Goal: Transaction & Acquisition: Download file/media

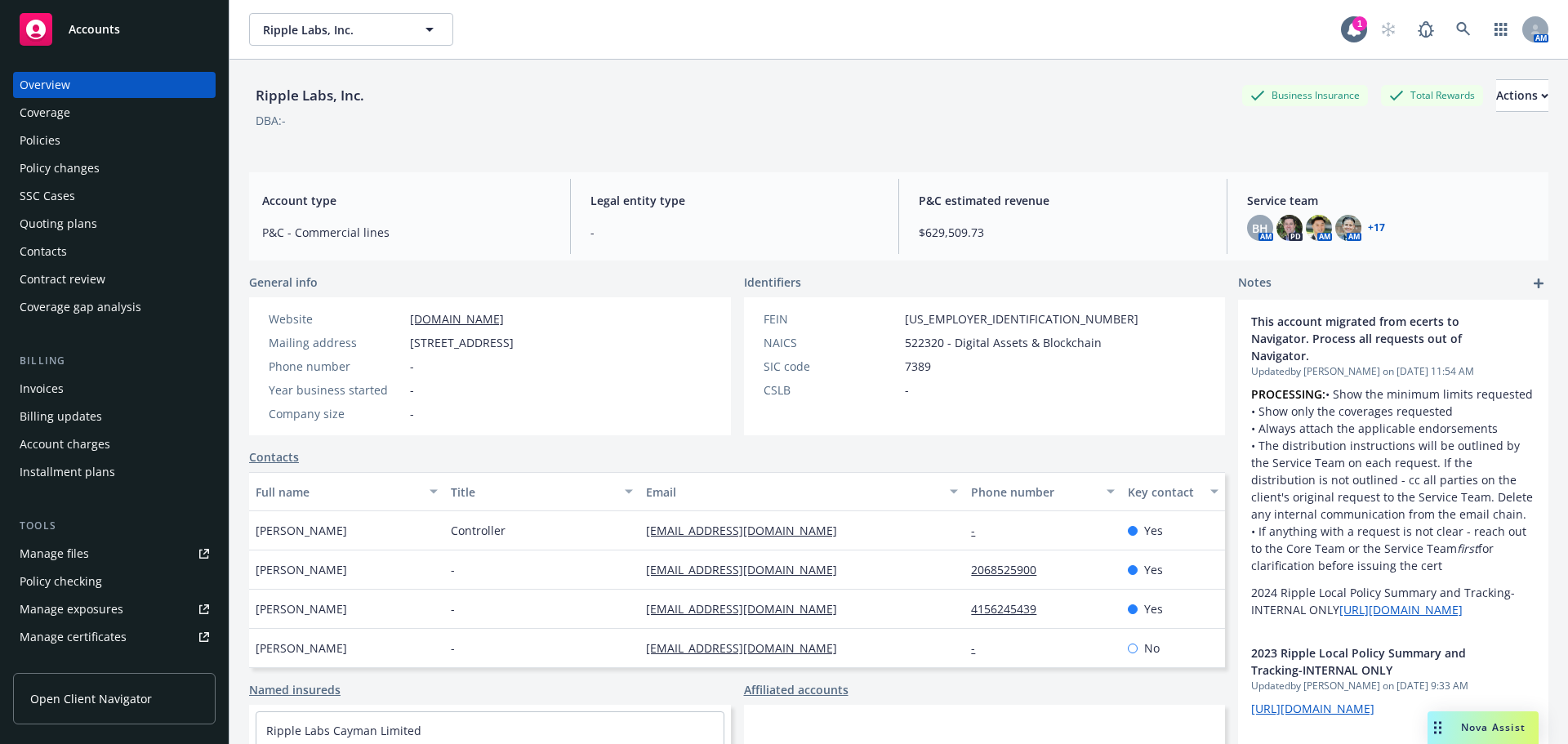
click at [95, 36] on span "Accounts" at bounding box center [95, 29] width 51 height 13
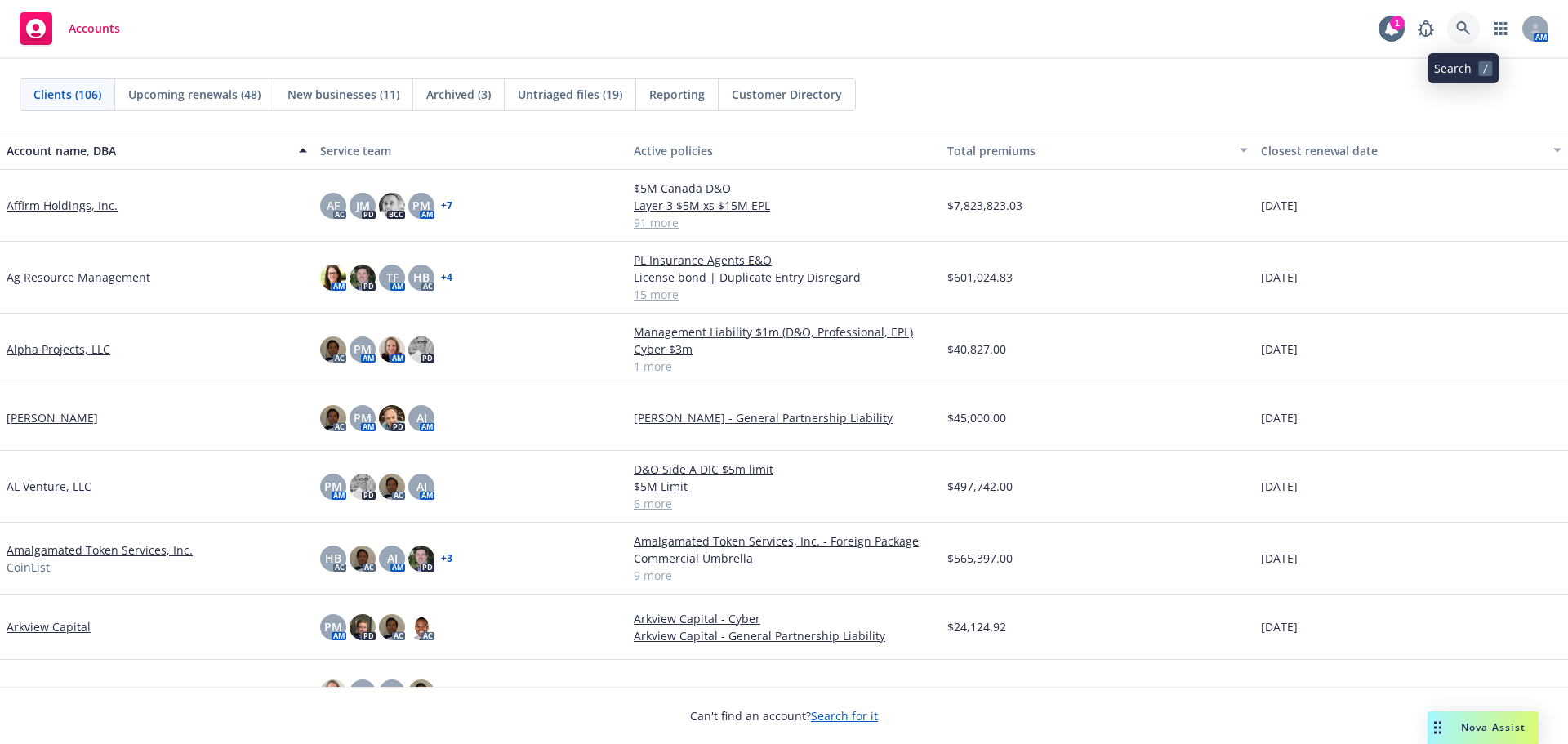
click at [1462, 17] on link at bounding box center [1463, 28] width 33 height 33
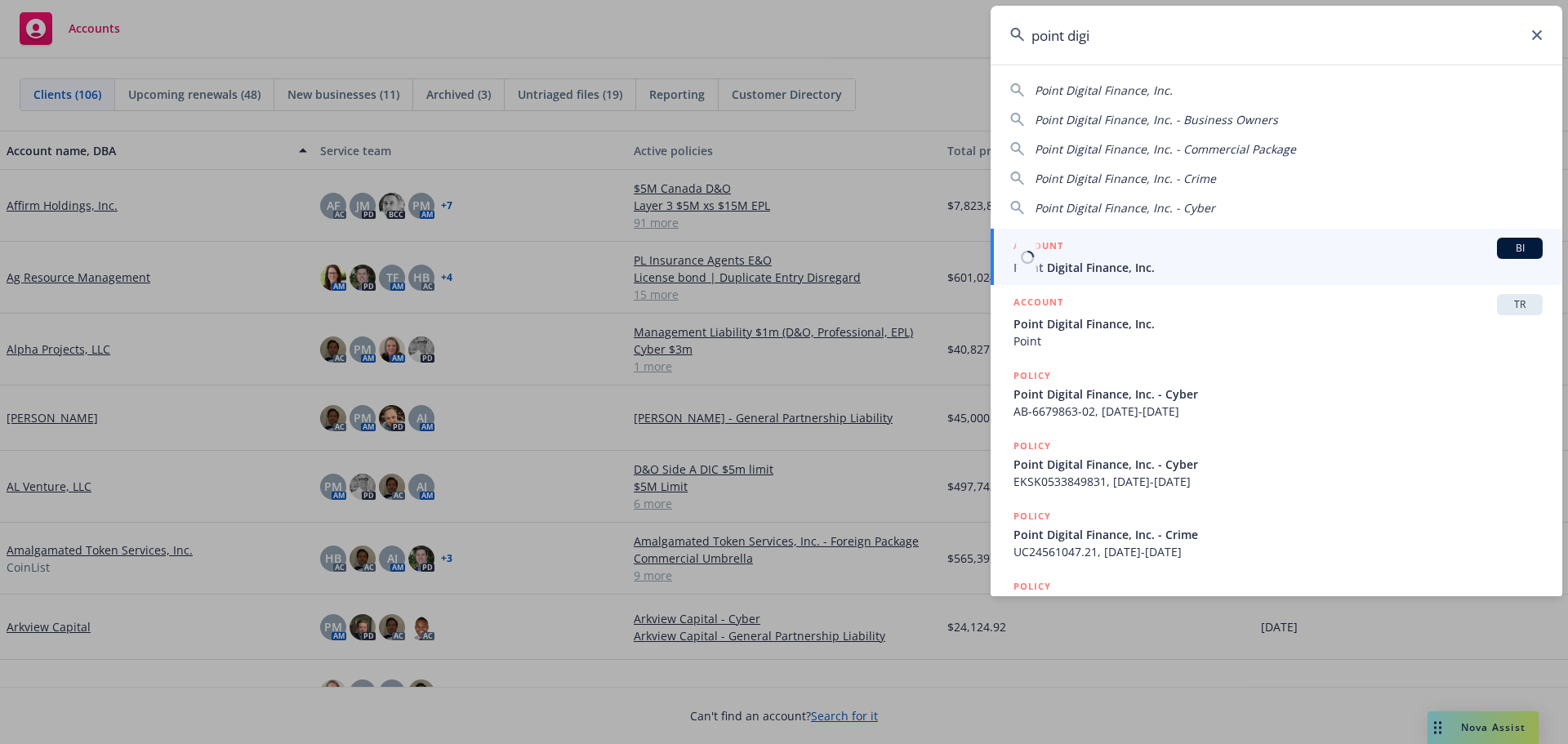
type input "point digi"
click at [1113, 255] on div "ACCOUNT BI" at bounding box center [1278, 248] width 529 height 21
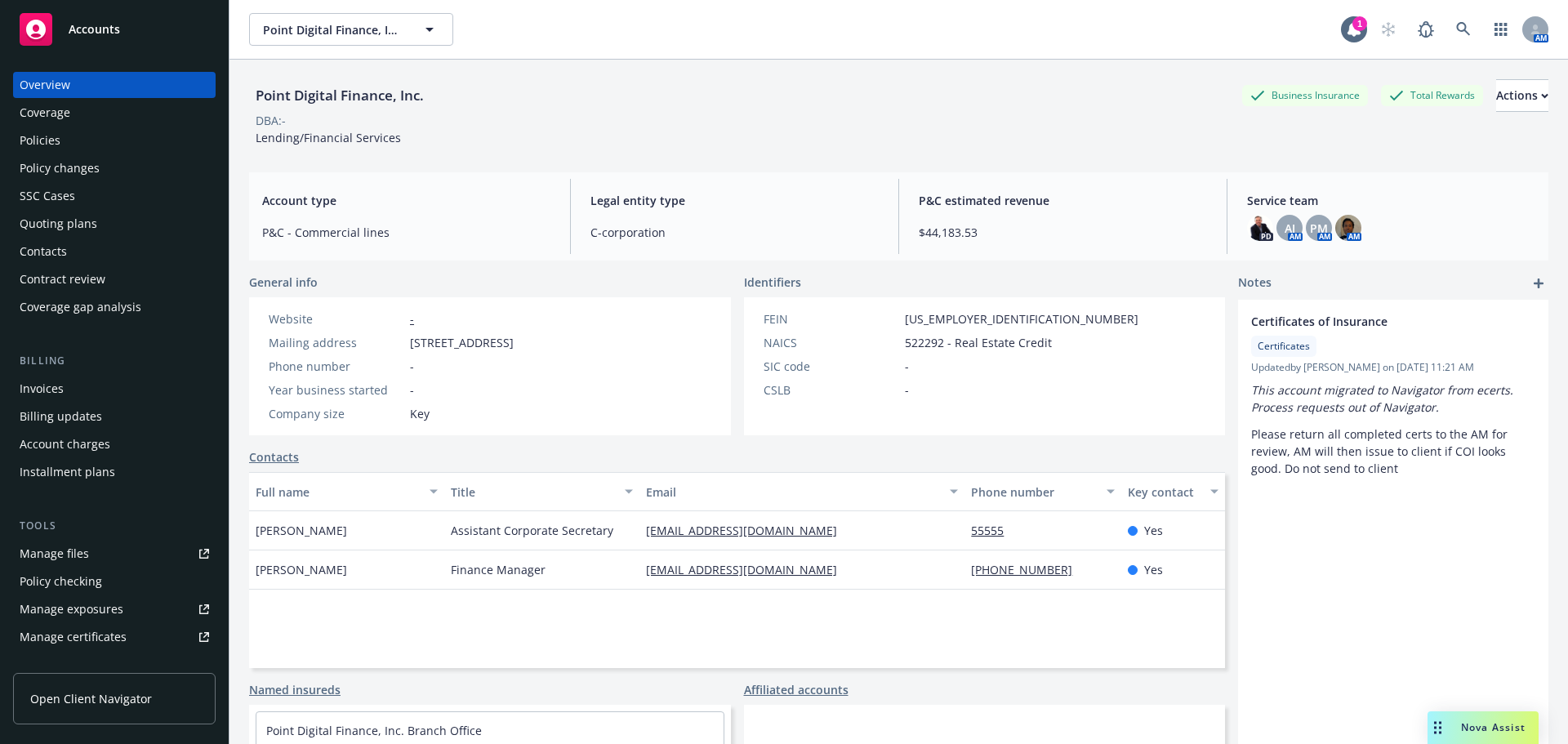
click at [45, 143] on div "Policies" at bounding box center [39, 141] width 40 height 26
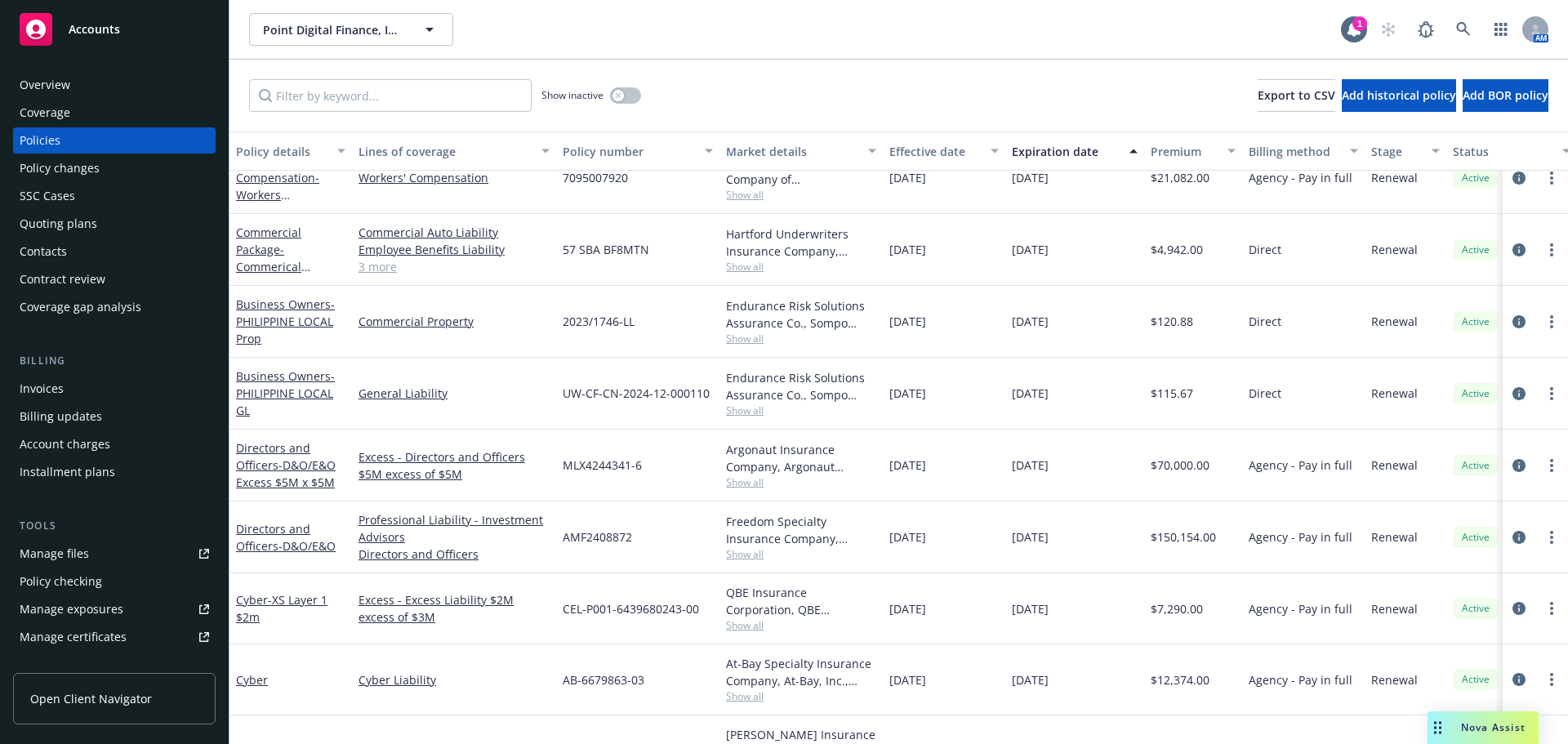
scroll to position [163, 0]
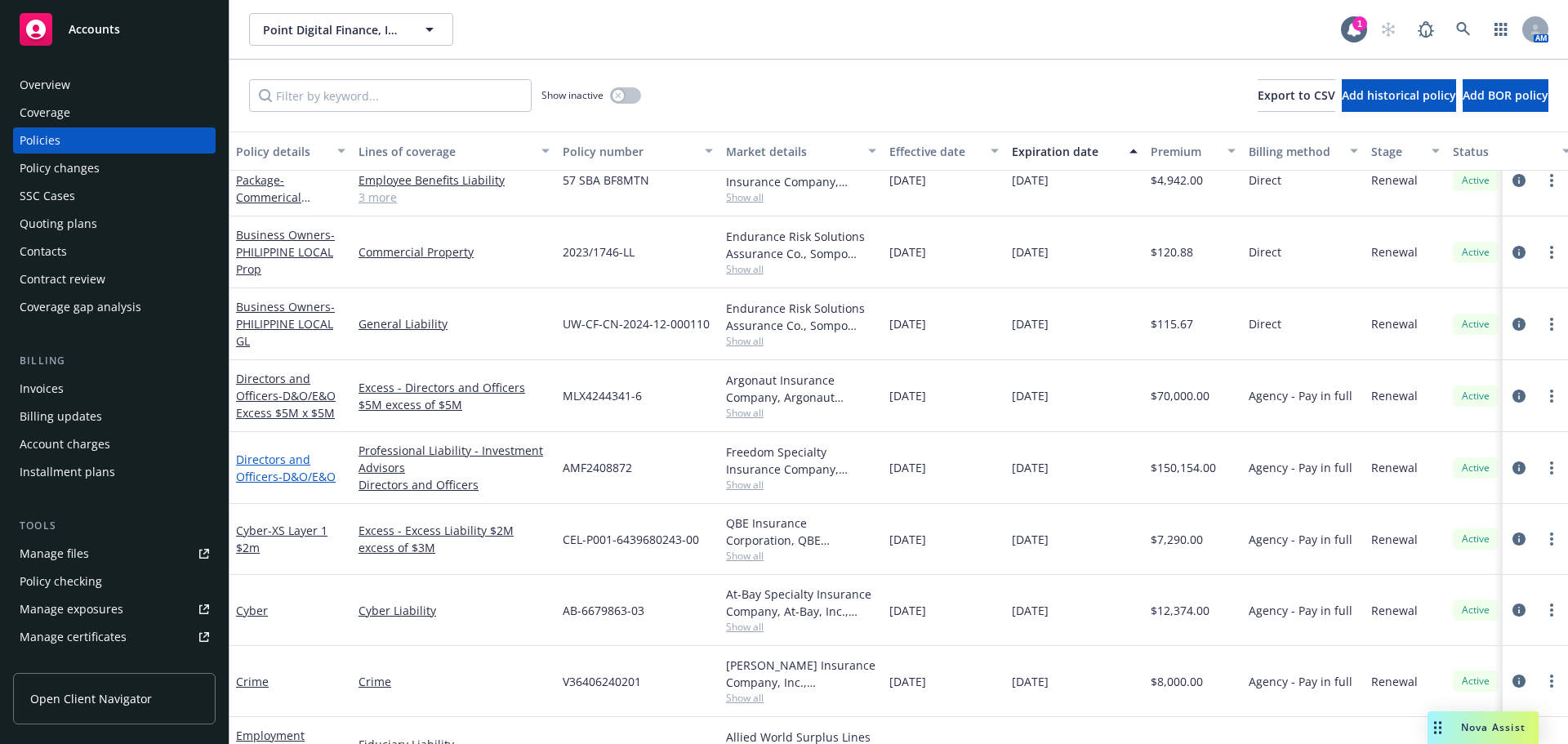
click at [286, 466] on link "Directors and Officers - D&O/E&O" at bounding box center [286, 468] width 100 height 33
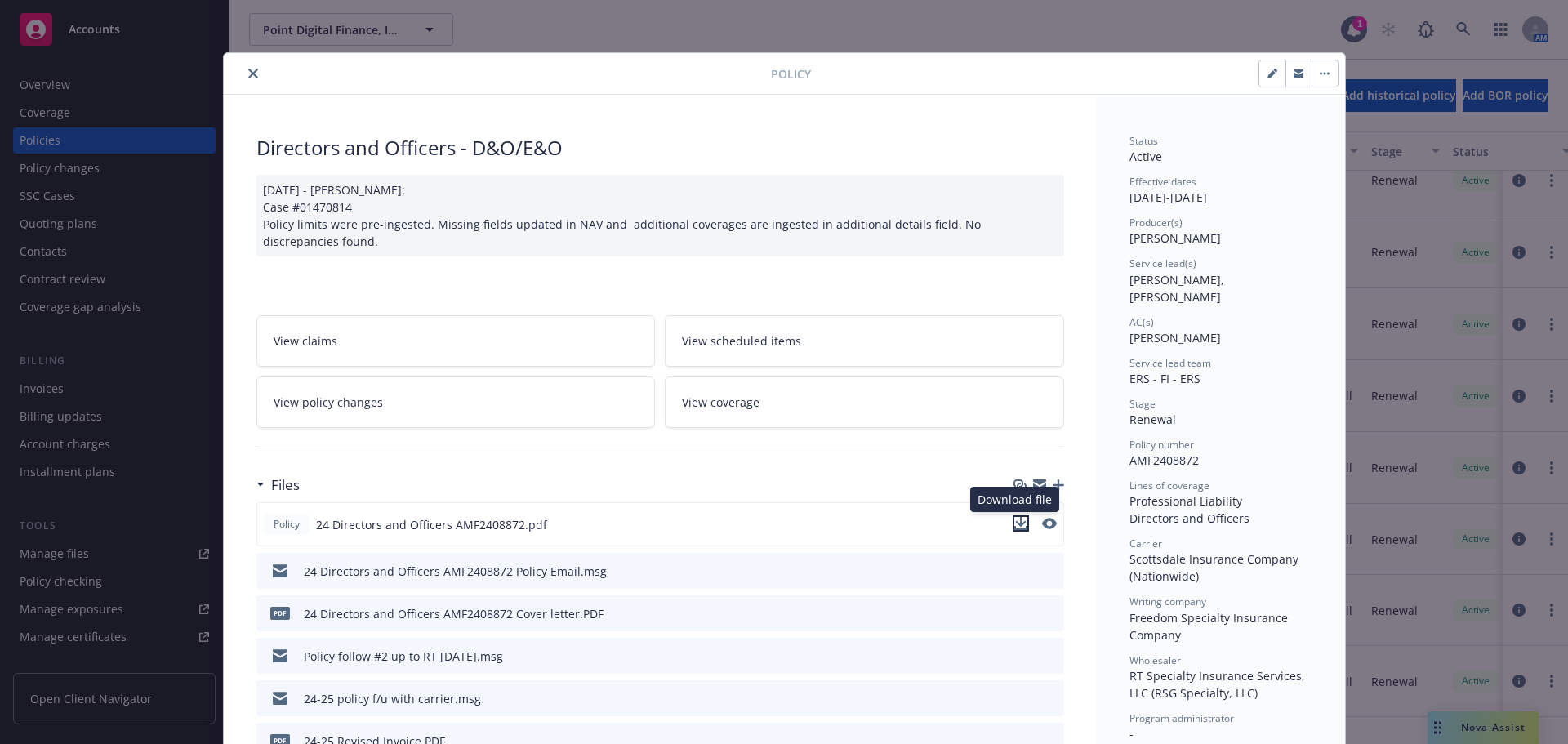
click at [1017, 528] on icon "download file" at bounding box center [1021, 524] width 13 height 13
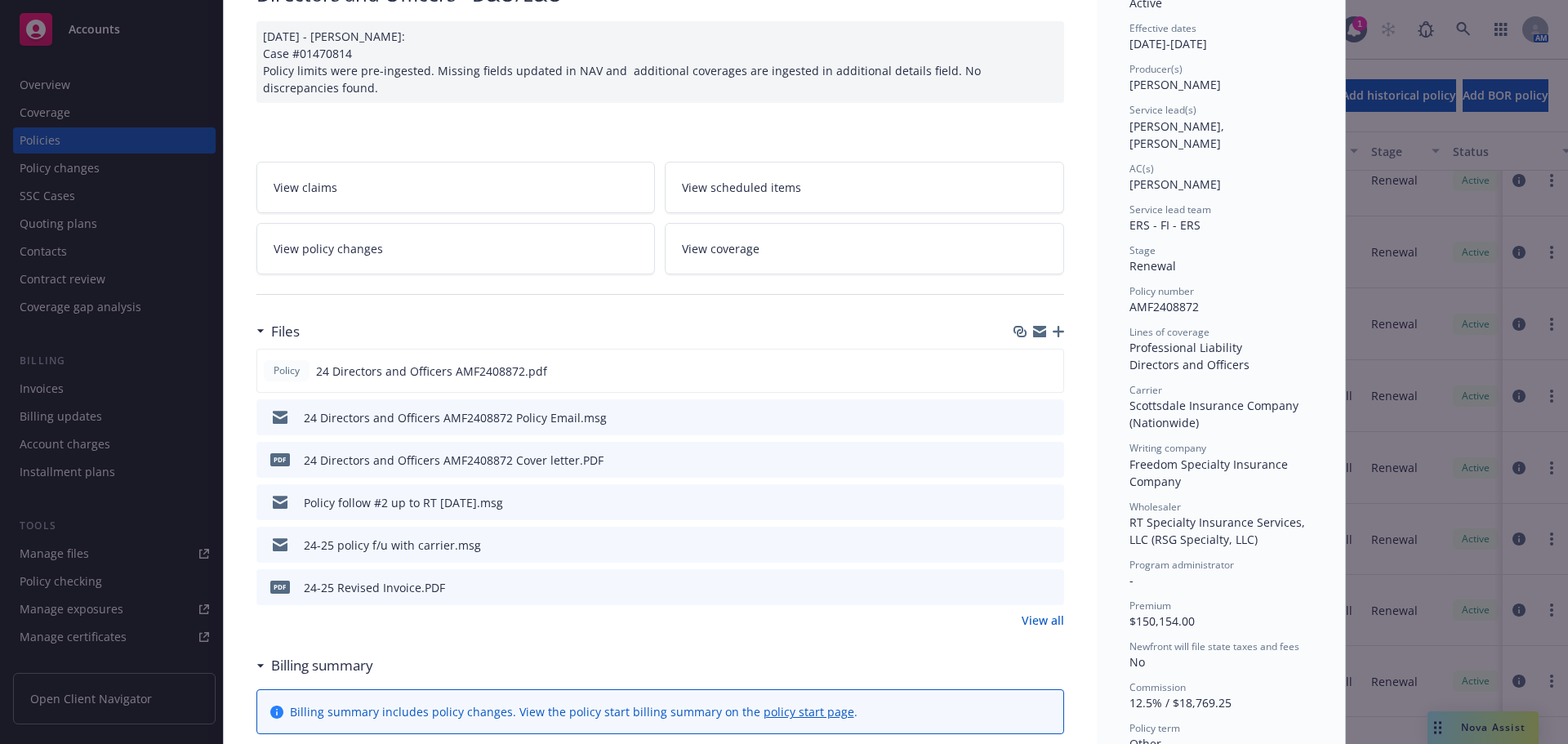
scroll to position [163, 0]
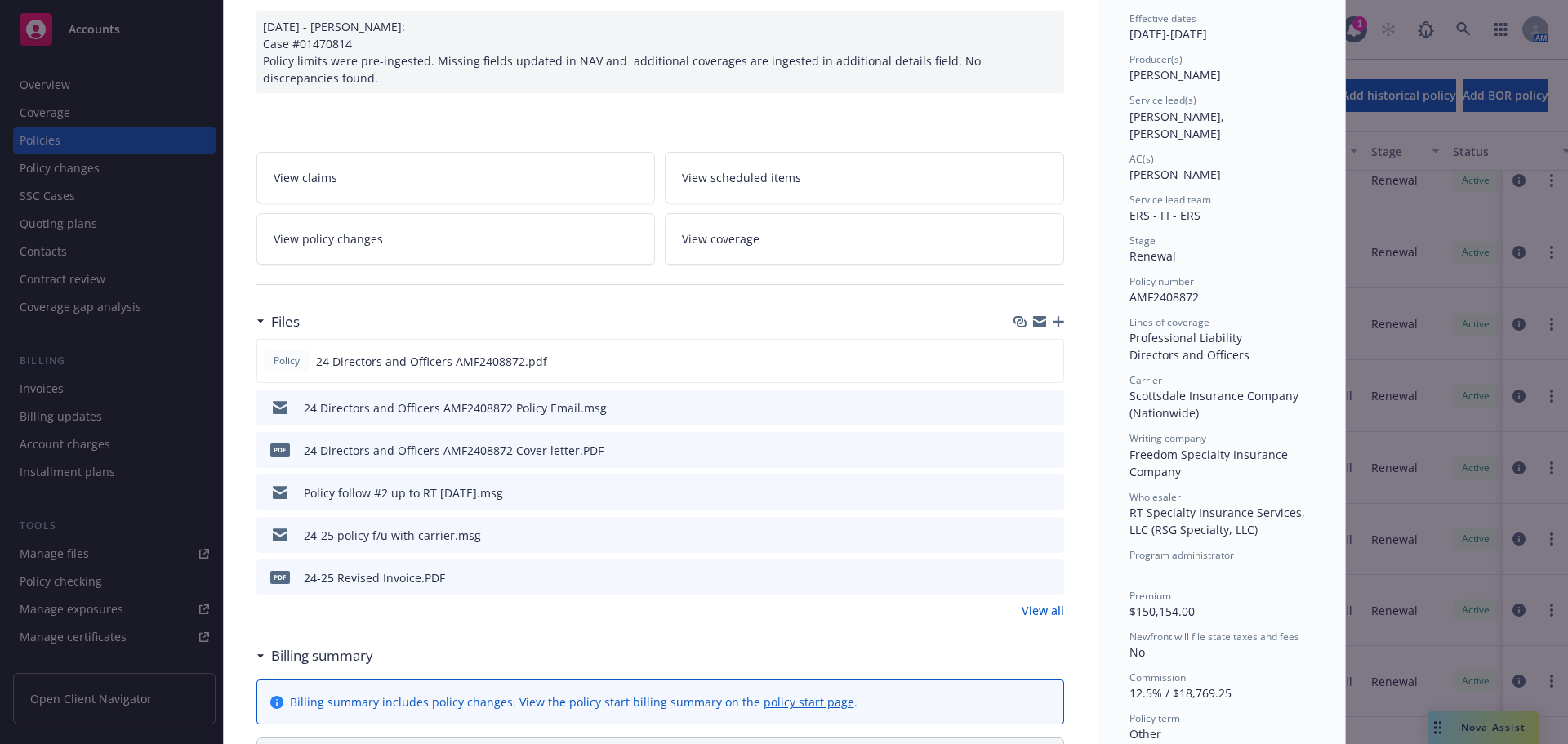
click at [1018, 452] on icon "download file" at bounding box center [1022, 449] width 13 height 13
click at [1016, 535] on icon "download file" at bounding box center [1022, 533] width 11 height 10
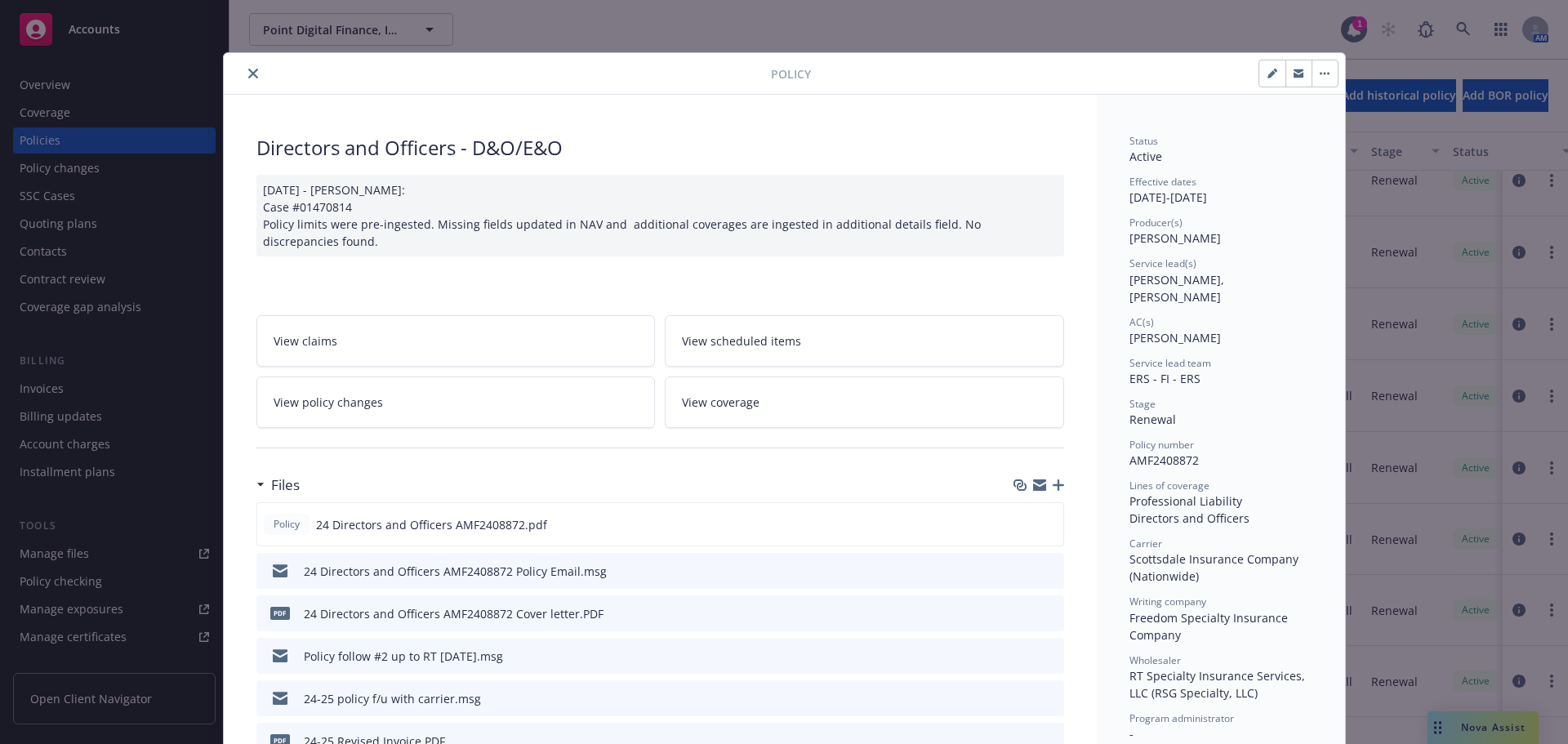
click at [248, 71] on icon "close" at bounding box center [252, 73] width 10 height 10
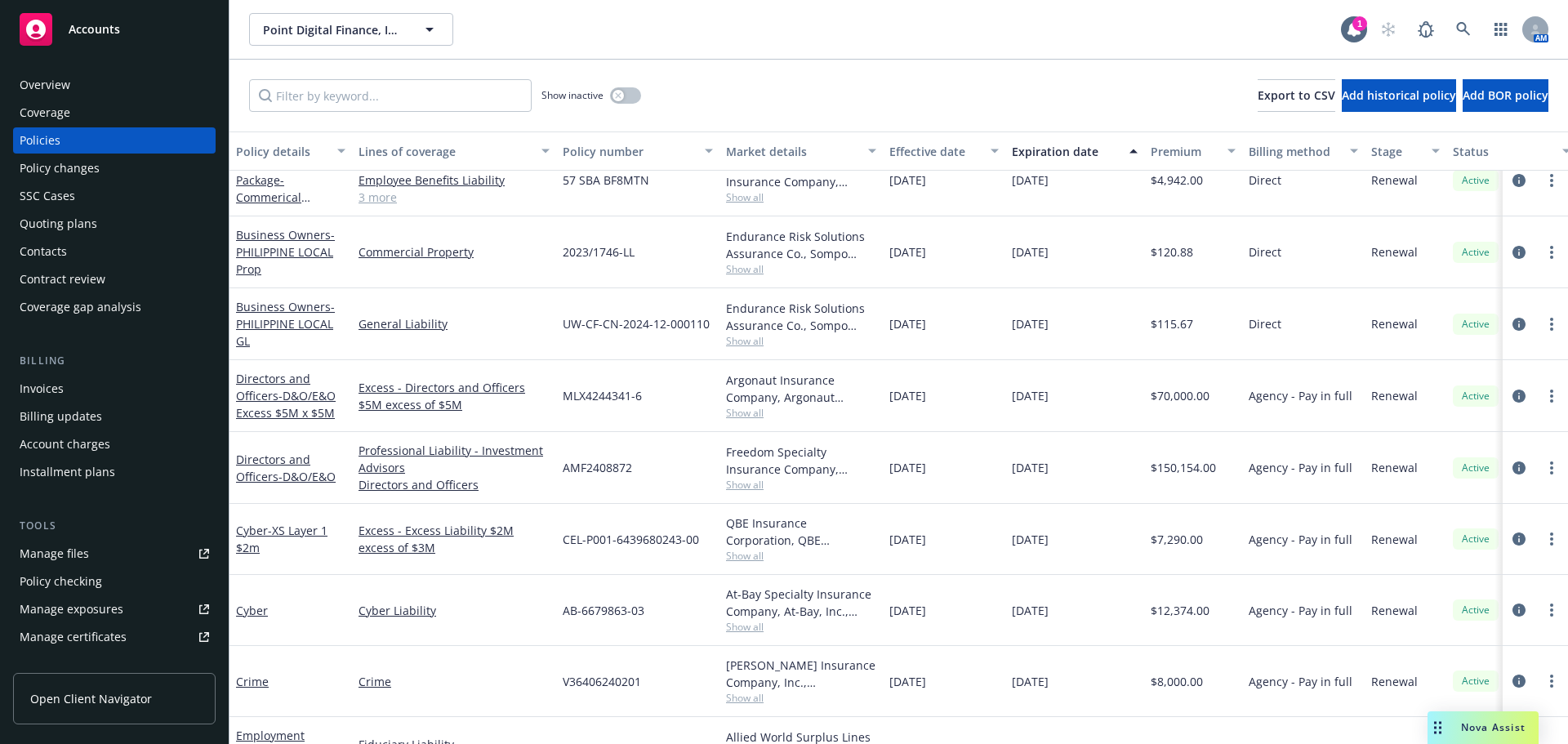
click at [99, 33] on span "Accounts" at bounding box center [95, 29] width 51 height 13
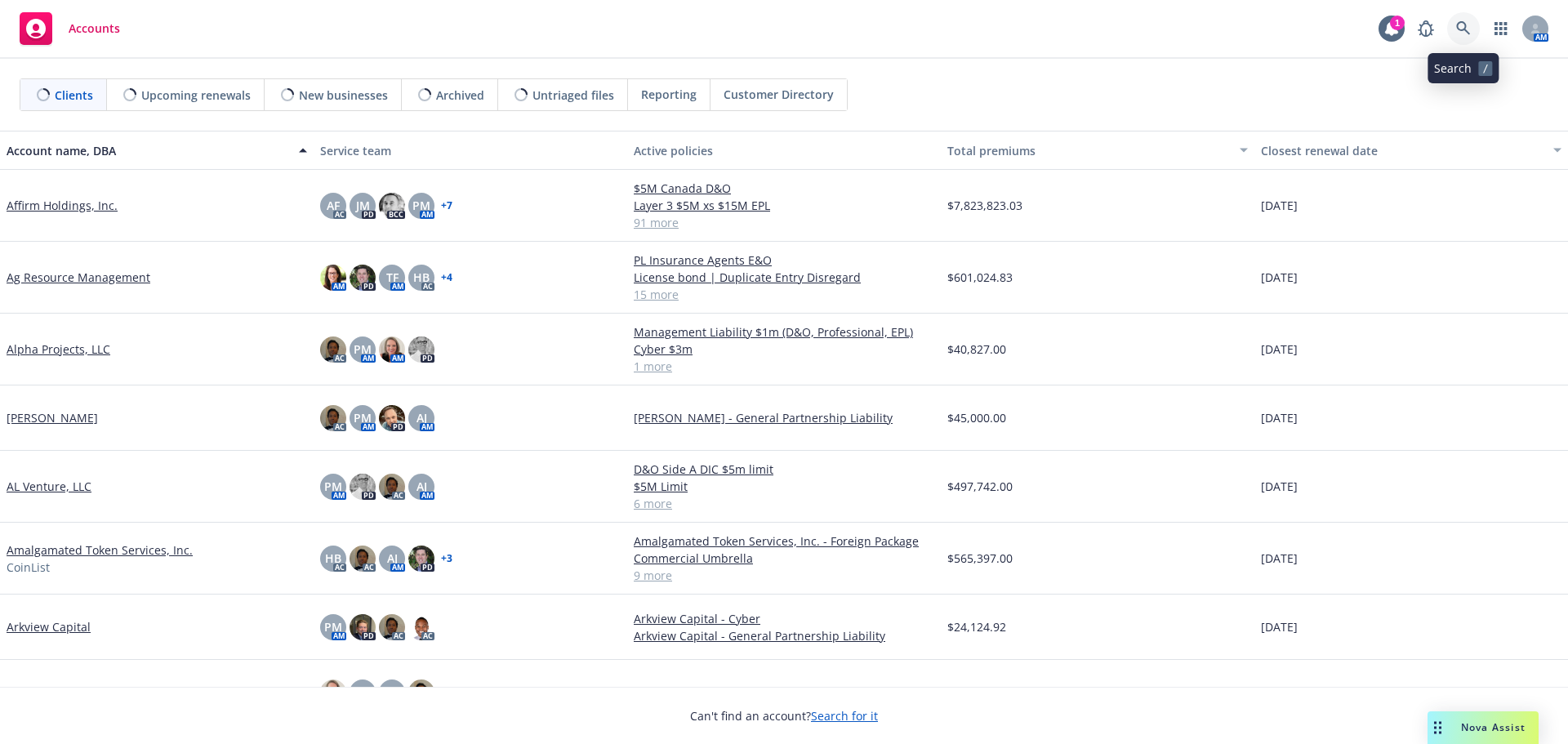
click at [1457, 23] on icon at bounding box center [1463, 28] width 15 height 15
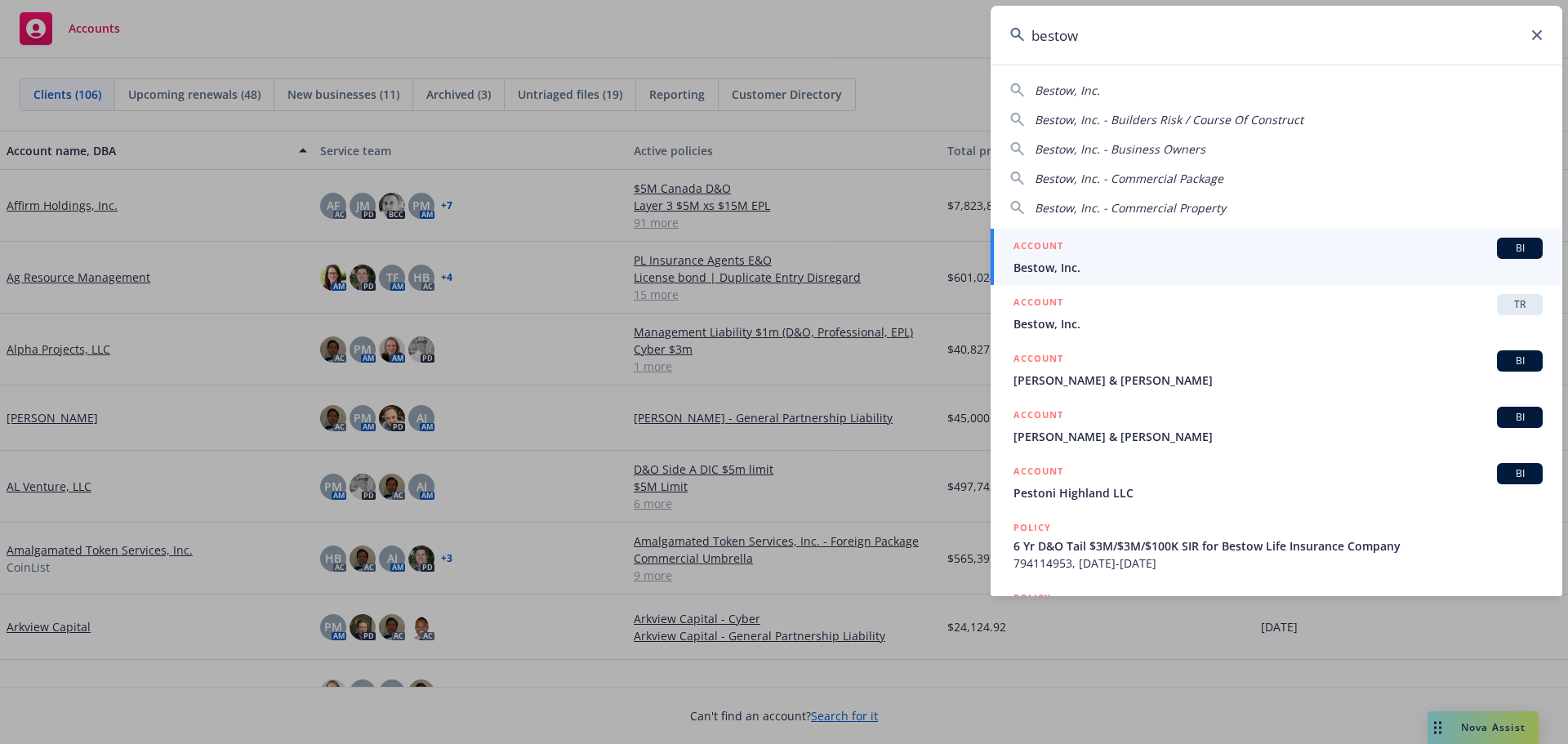
type input "bestow"
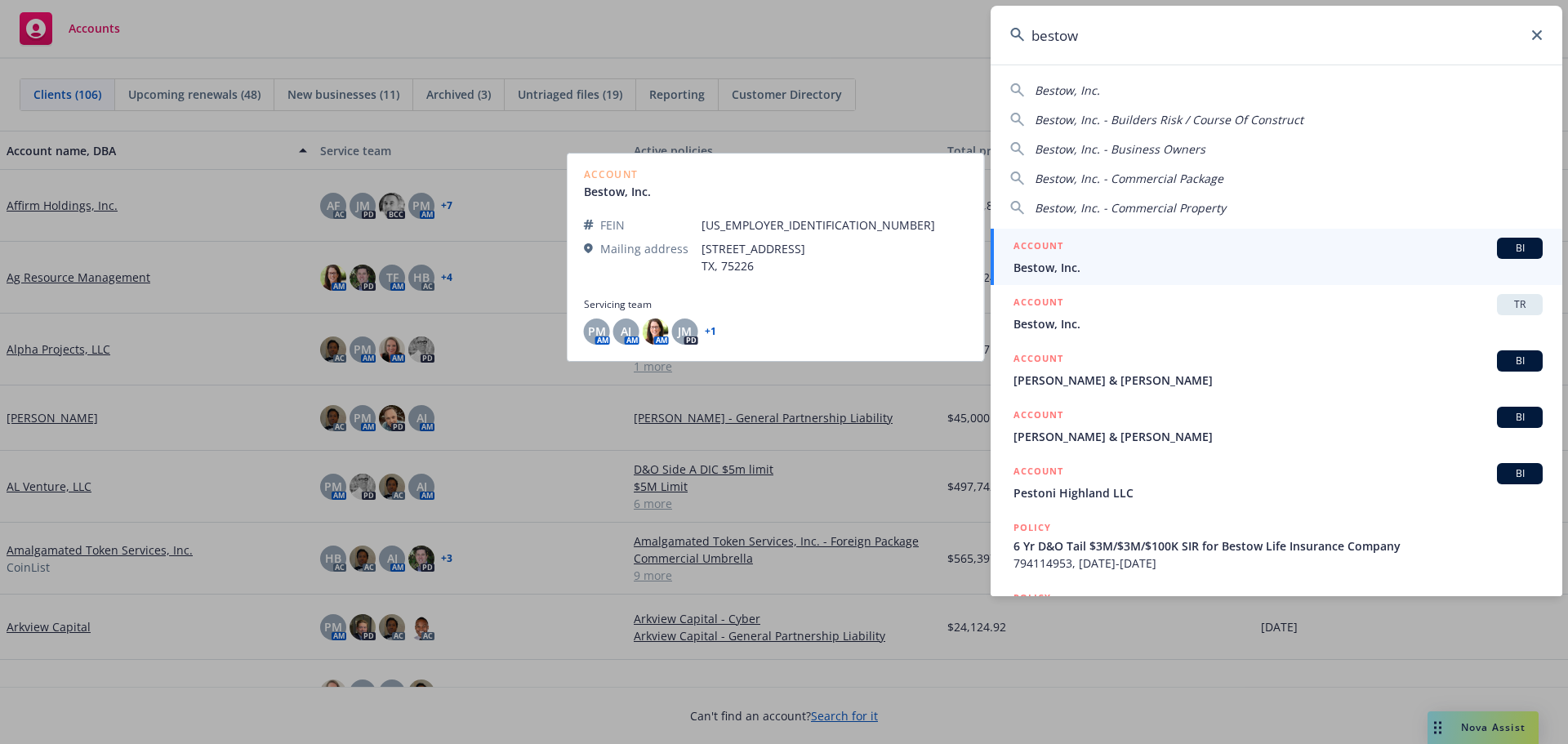
click at [1071, 268] on span "Bestow, Inc." at bounding box center [1278, 267] width 529 height 17
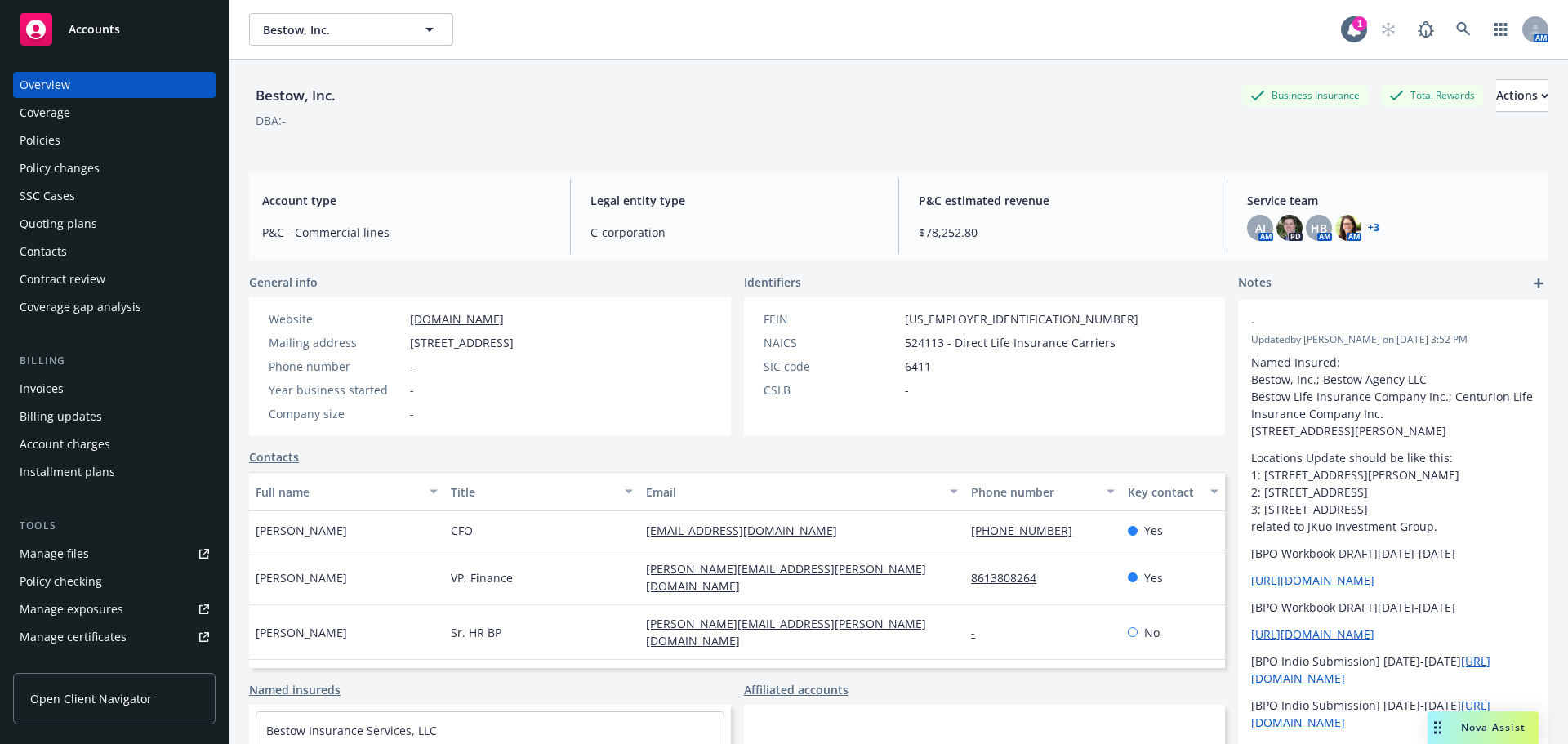
click at [62, 137] on div "Policies" at bounding box center [114, 141] width 189 height 26
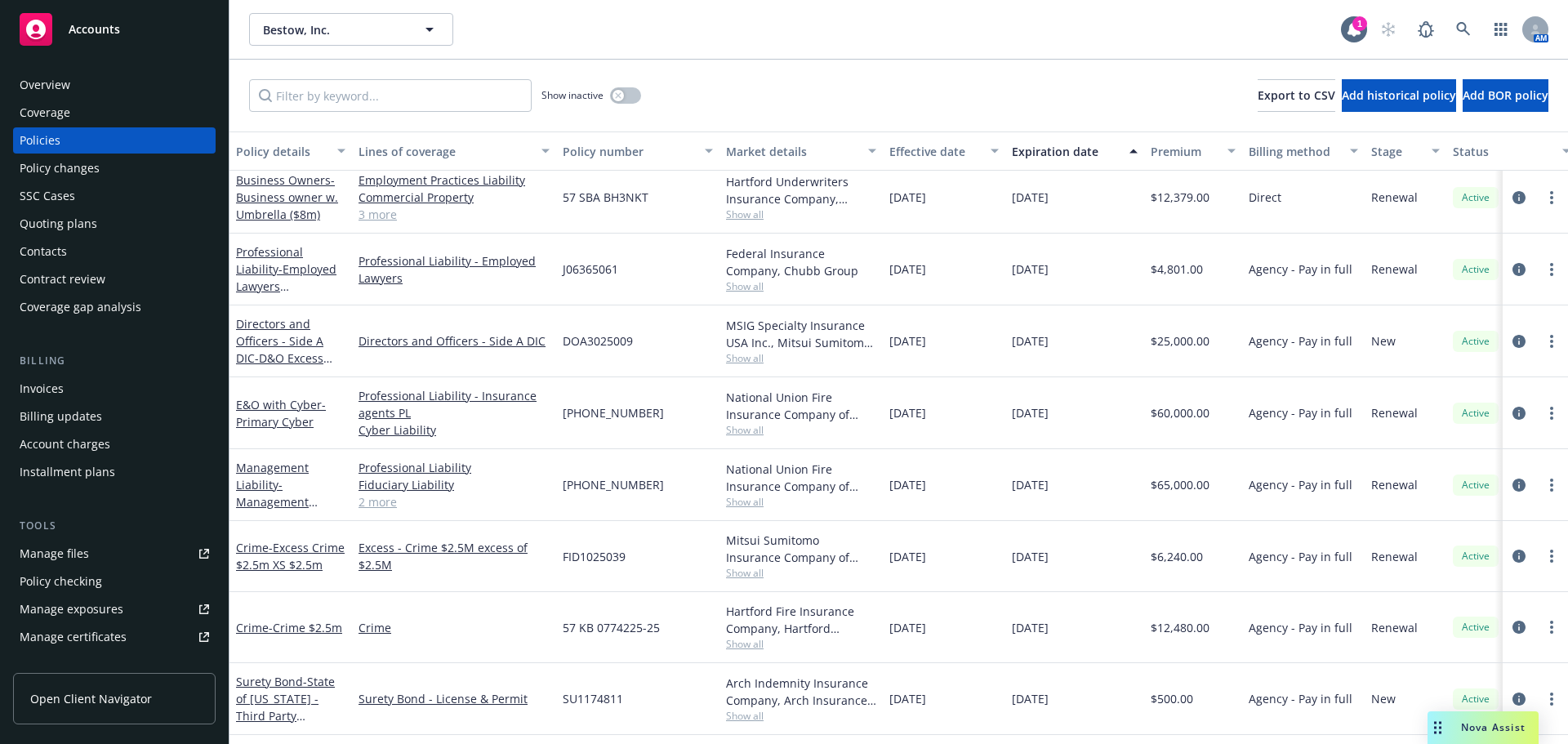
scroll to position [82, 0]
click at [282, 498] on span "- Management Liability (D&O $5m, EPL $5m, Fid $5m)" at bounding box center [288, 510] width 105 height 67
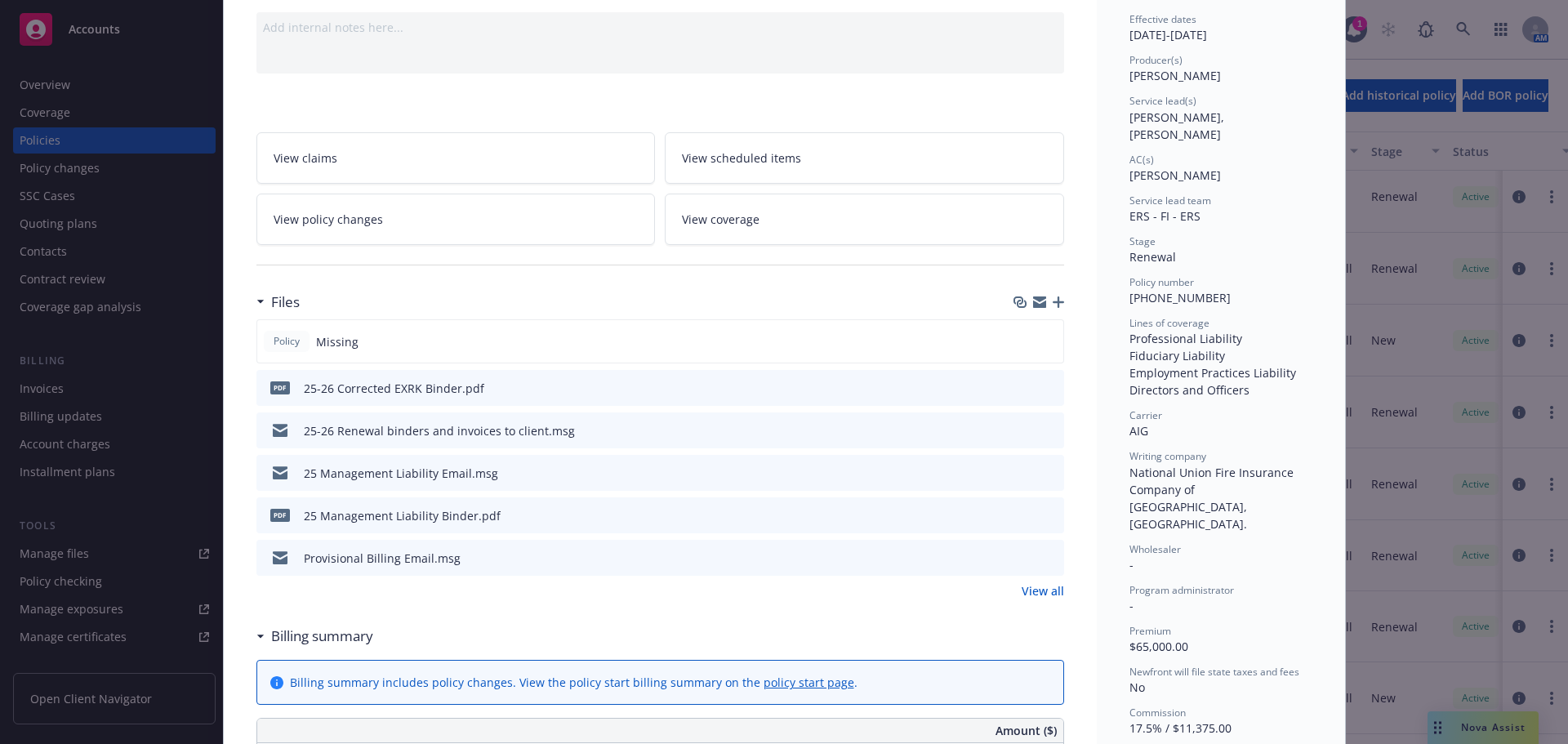
scroll to position [163, 0]
click at [1017, 389] on icon "download file" at bounding box center [1022, 387] width 13 height 13
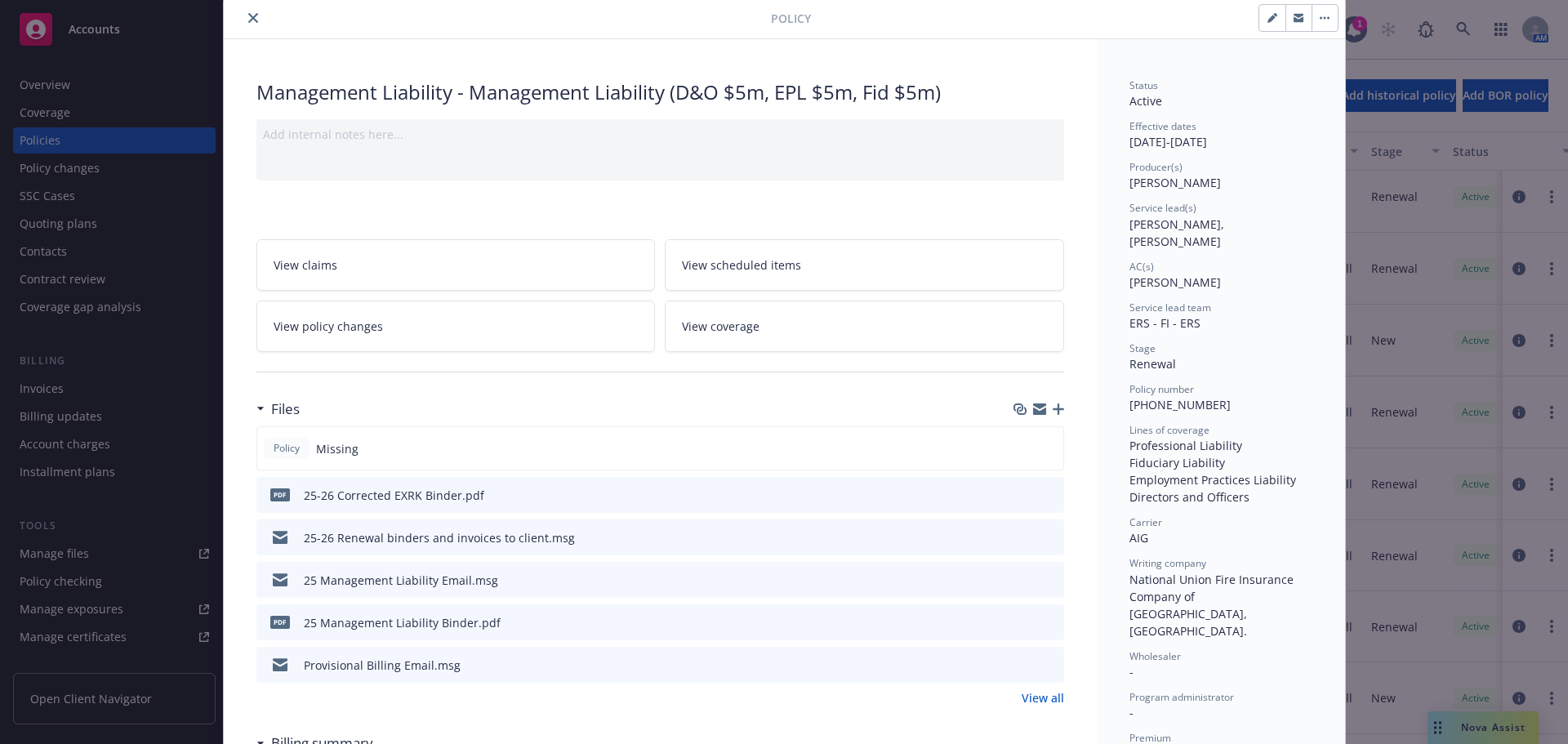
scroll to position [0, 0]
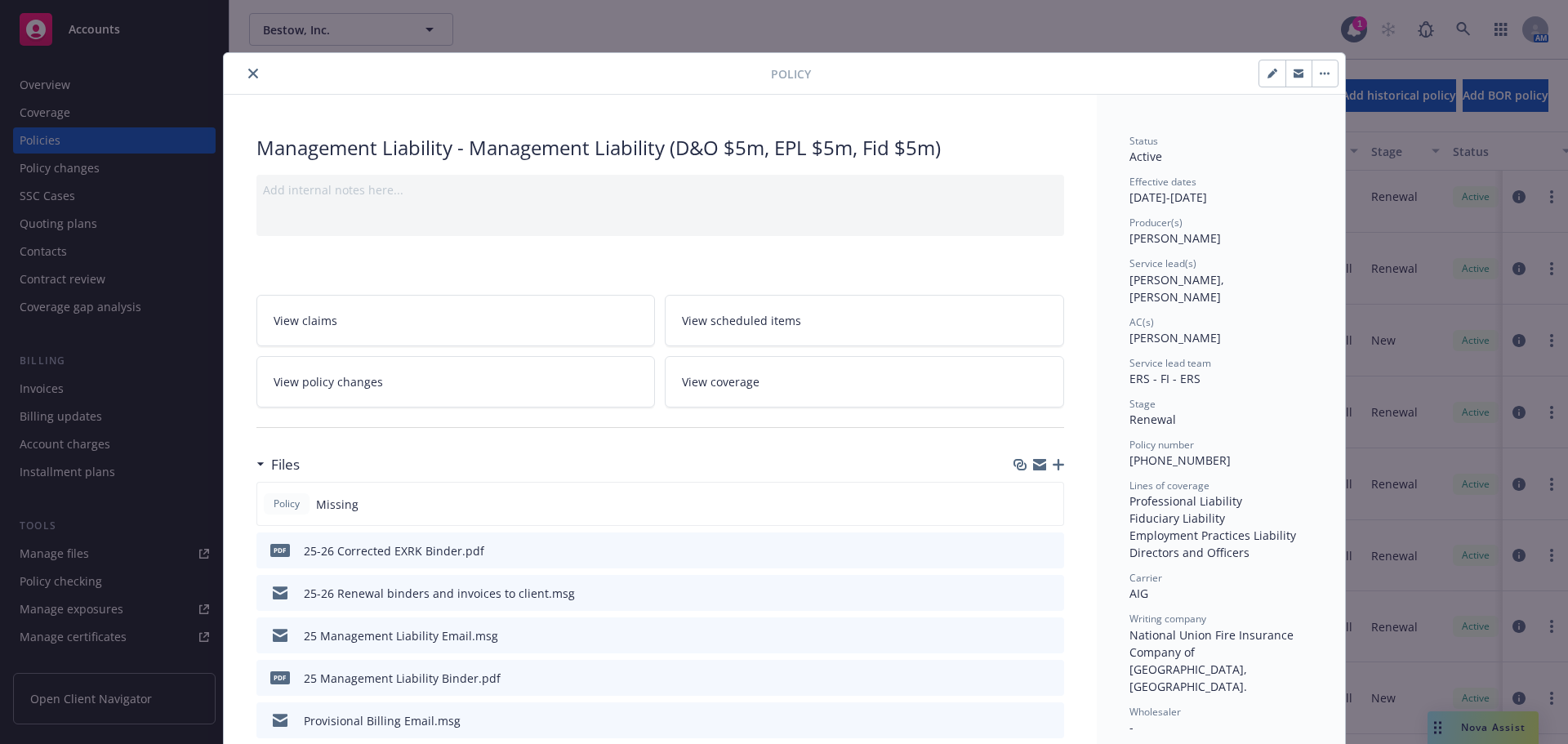
click at [248, 71] on icon "close" at bounding box center [252, 73] width 10 height 10
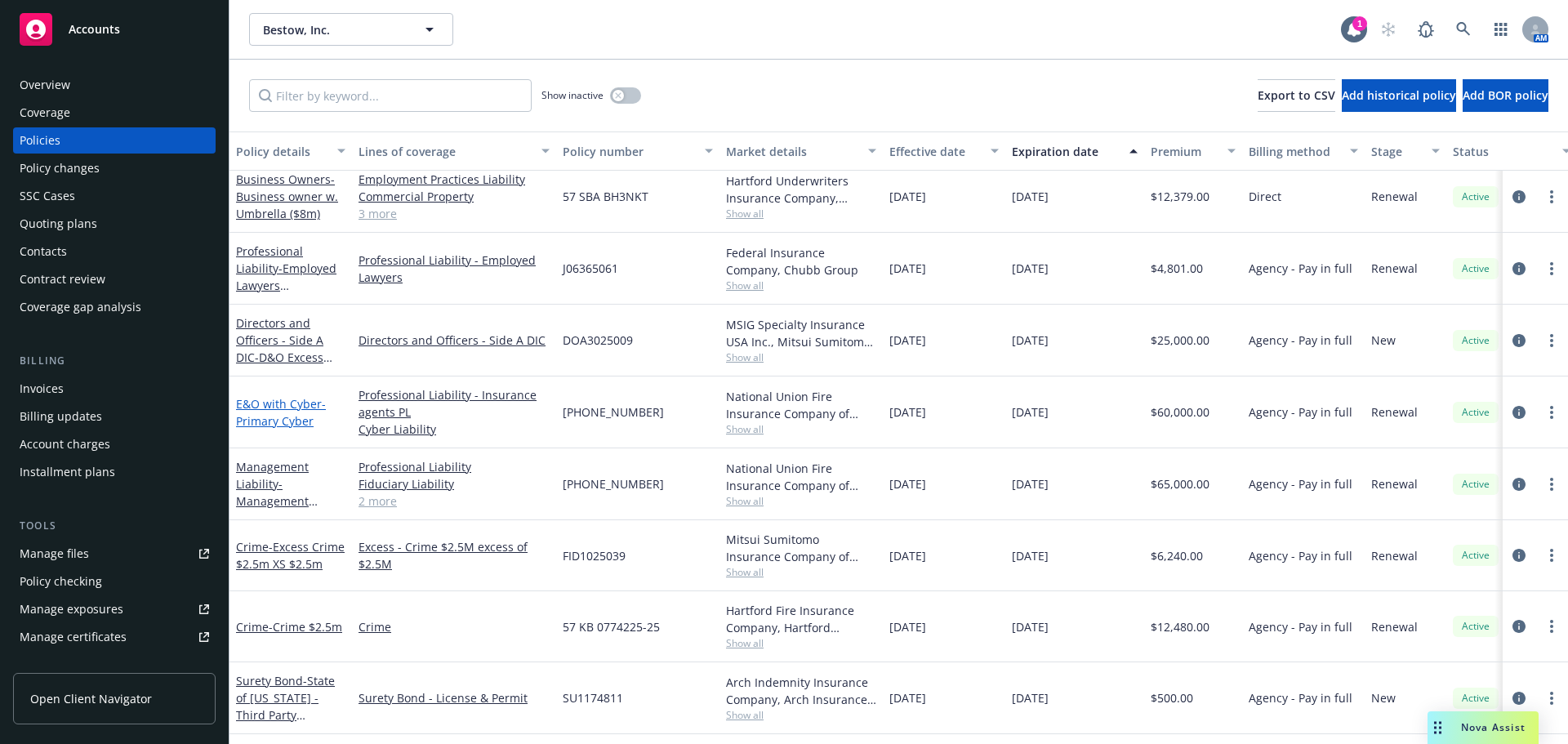
click at [265, 413] on span "- Primary Cyber" at bounding box center [281, 412] width 90 height 33
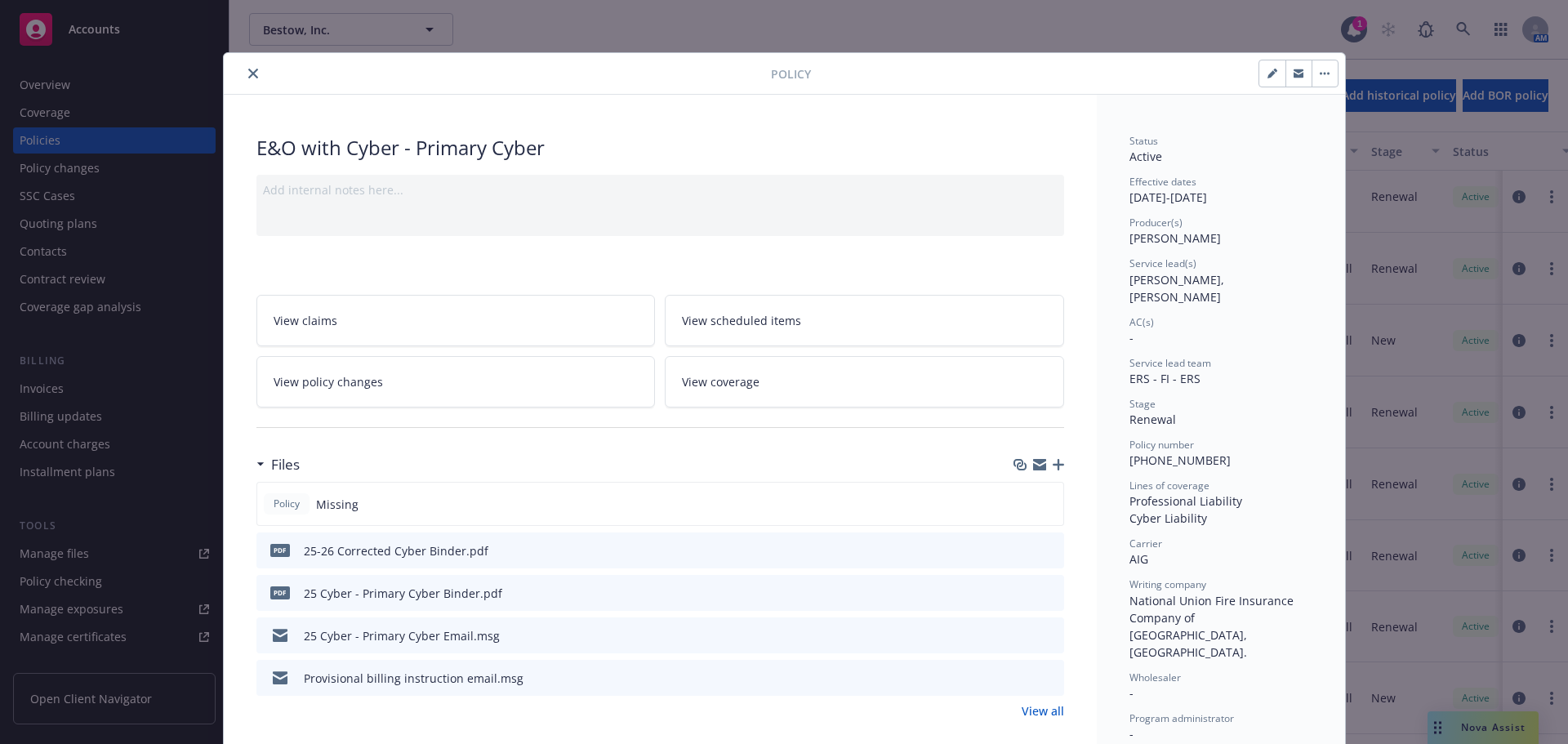
click at [1016, 553] on icon "download file" at bounding box center [1022, 550] width 13 height 13
click at [248, 75] on icon "close" at bounding box center [252, 73] width 10 height 10
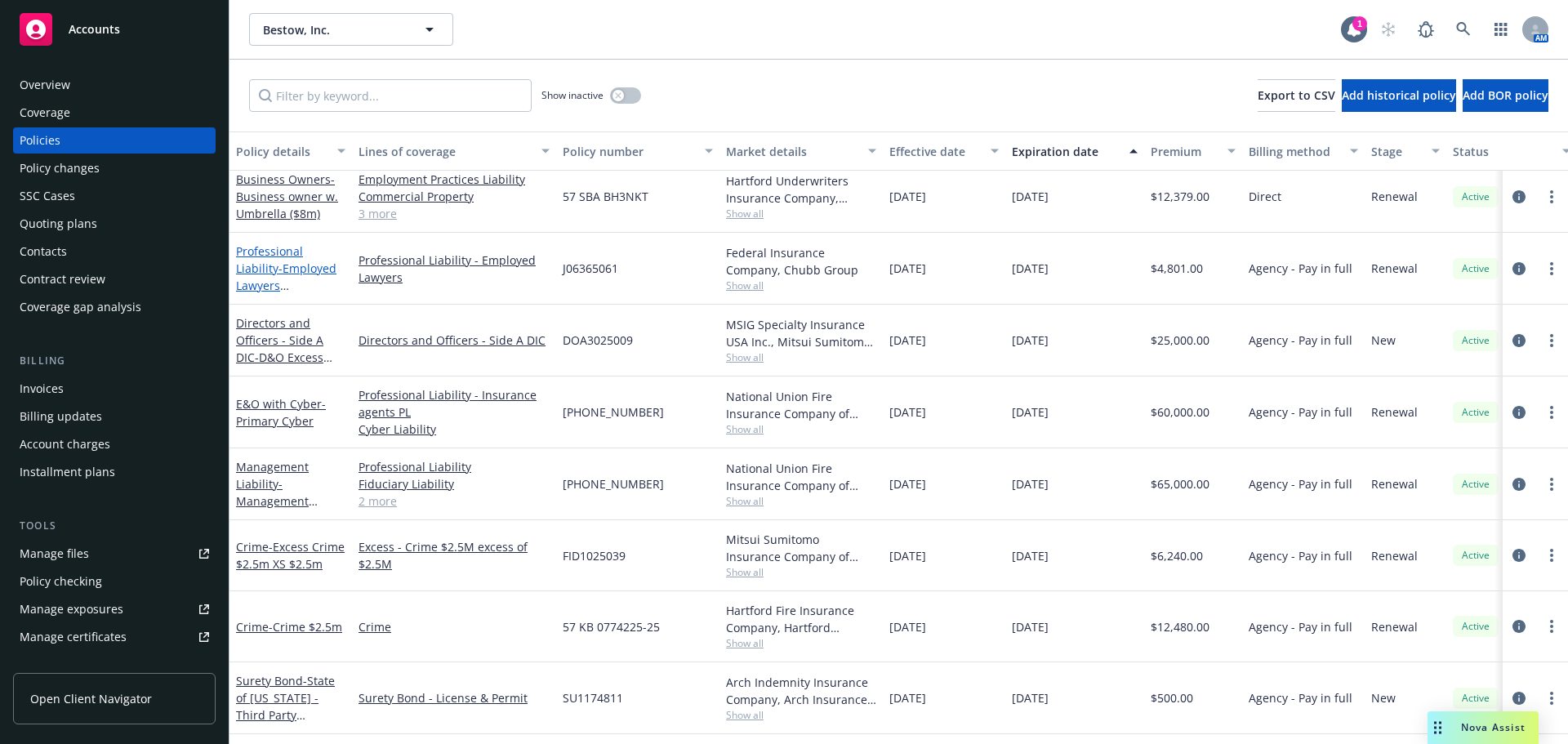
click at [295, 281] on span "- Employed Lawyers Professional Liability" at bounding box center [286, 294] width 100 height 67
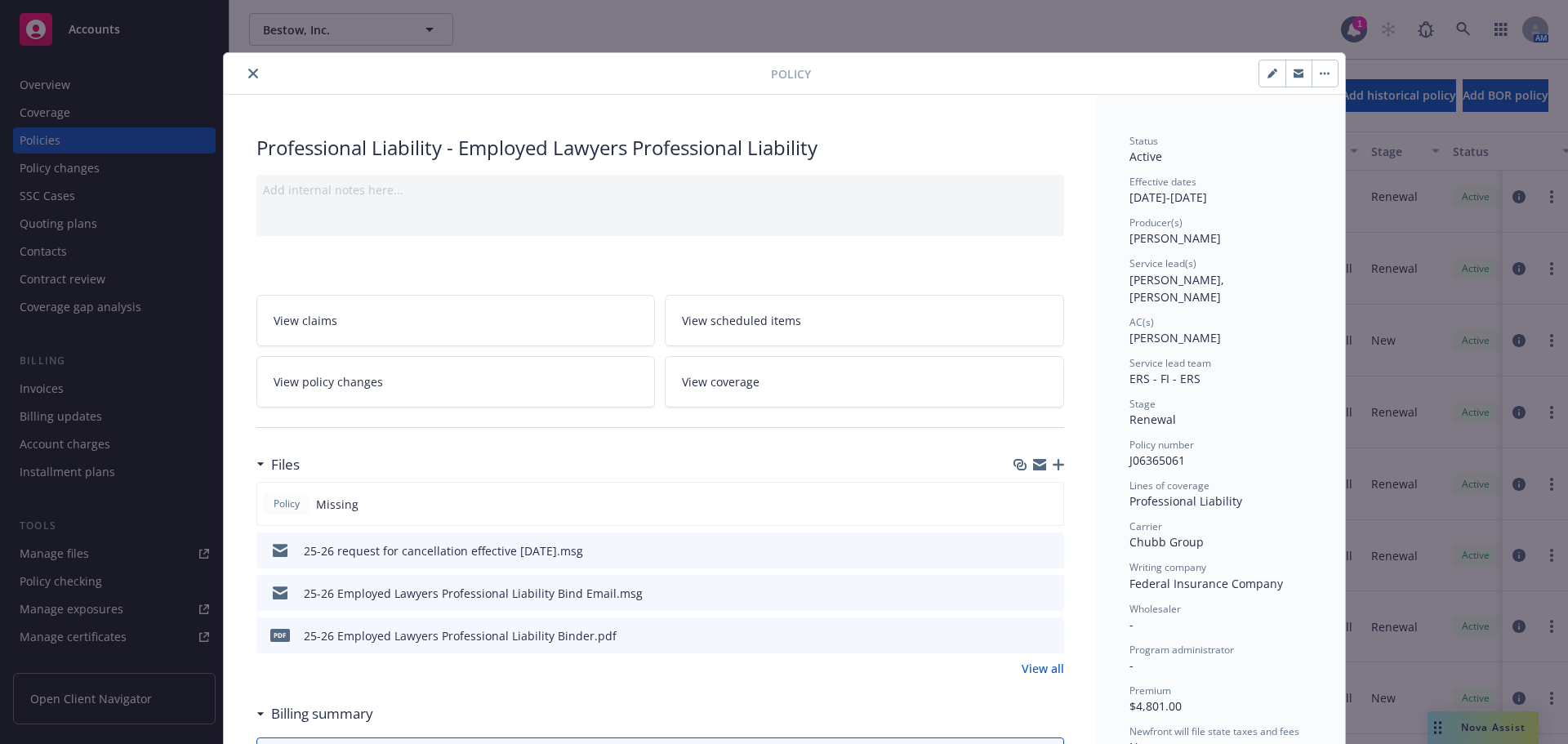
click at [248, 77] on icon "close" at bounding box center [252, 73] width 10 height 10
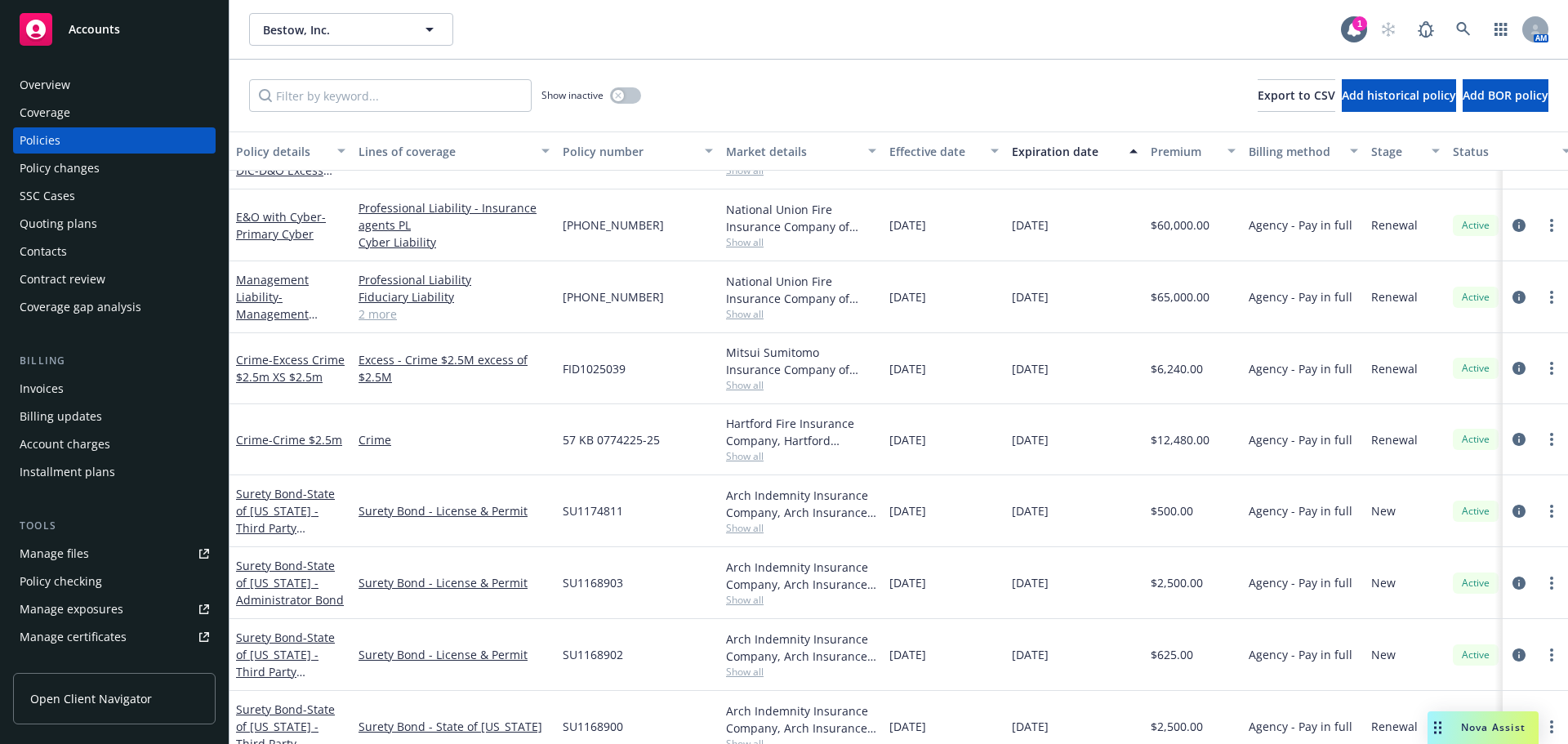
scroll to position [327, 0]
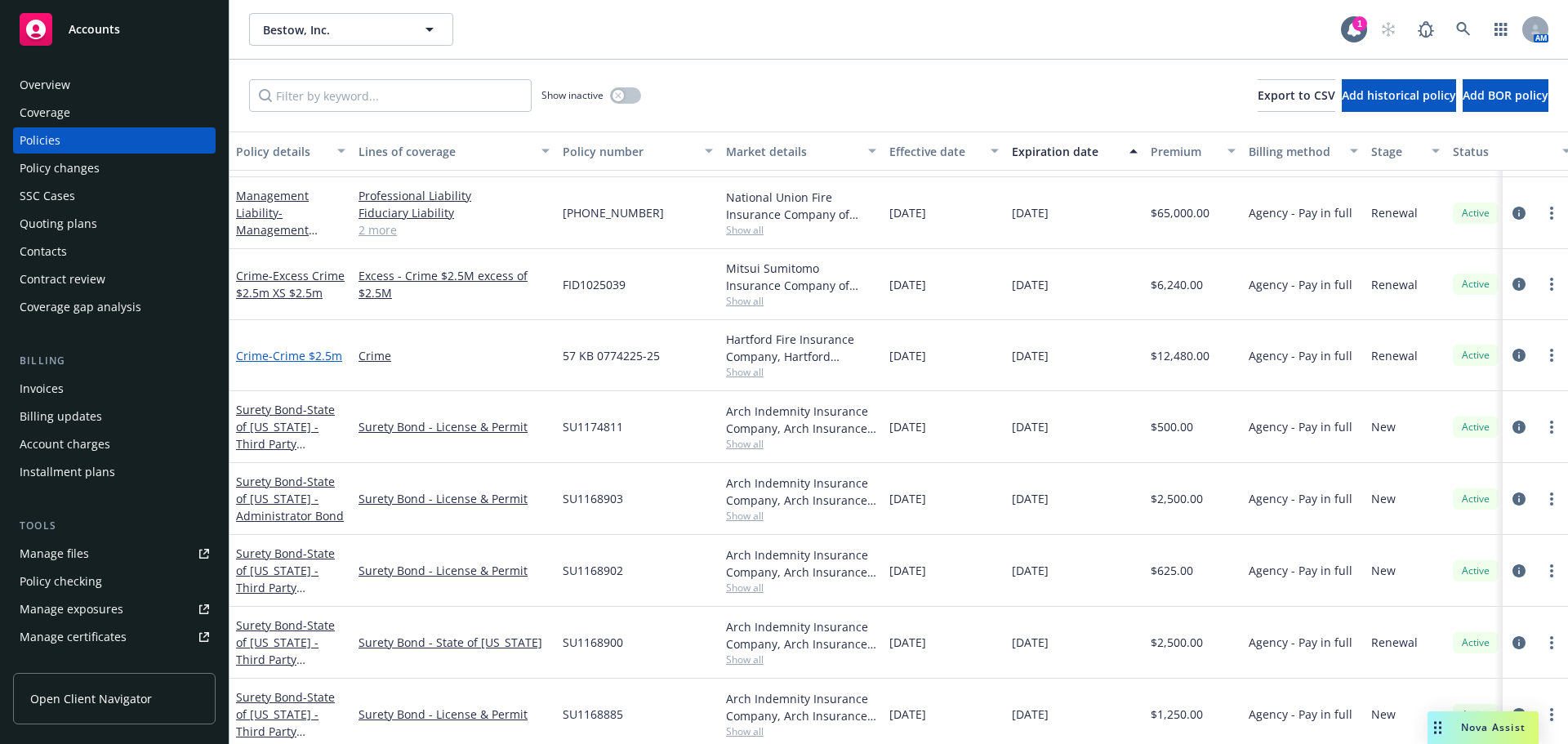
click at [285, 359] on span "- Crime $2.5m" at bounding box center [306, 355] width 73 height 16
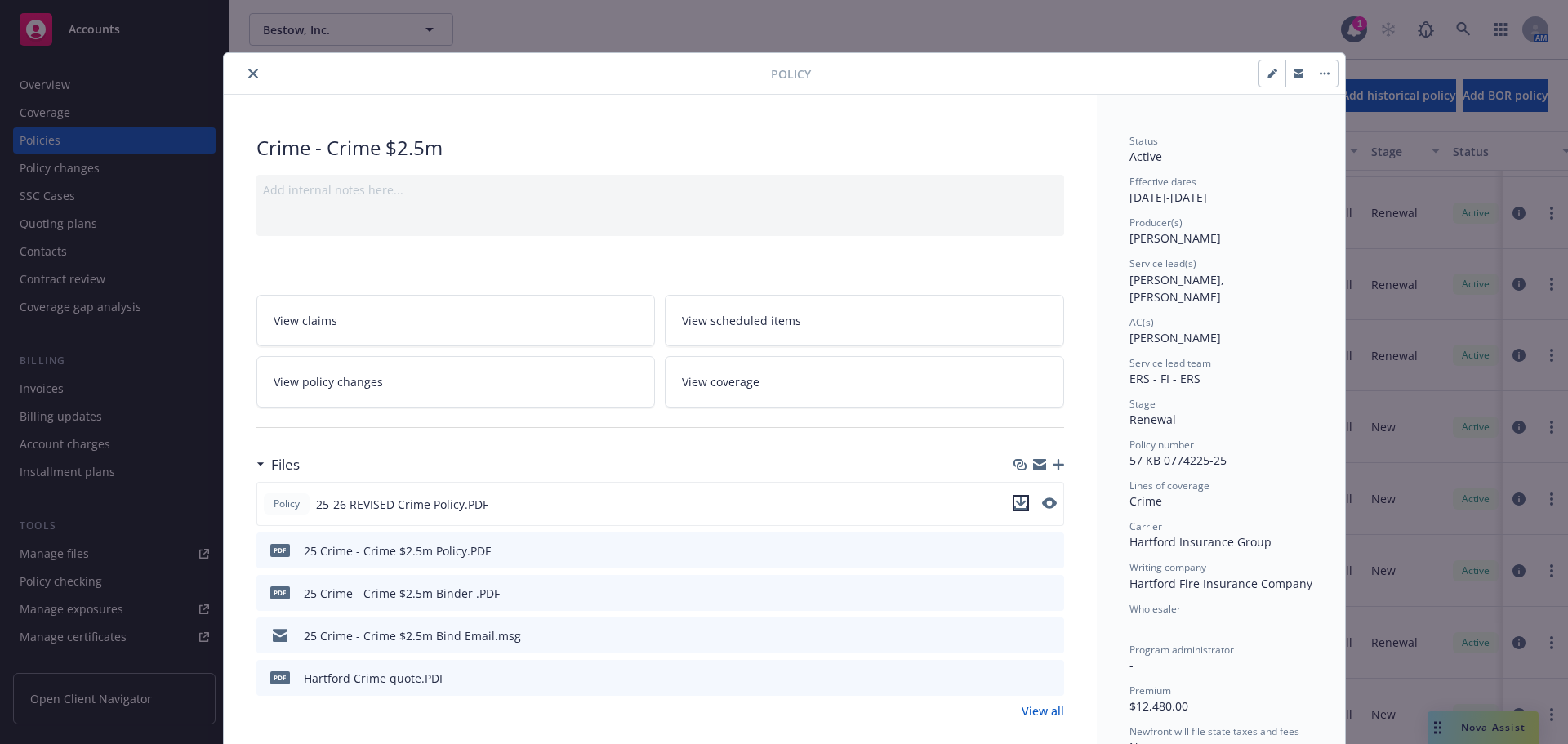
click at [1014, 501] on icon "download file" at bounding box center [1021, 503] width 13 height 13
click at [249, 73] on icon "close" at bounding box center [252, 73] width 10 height 10
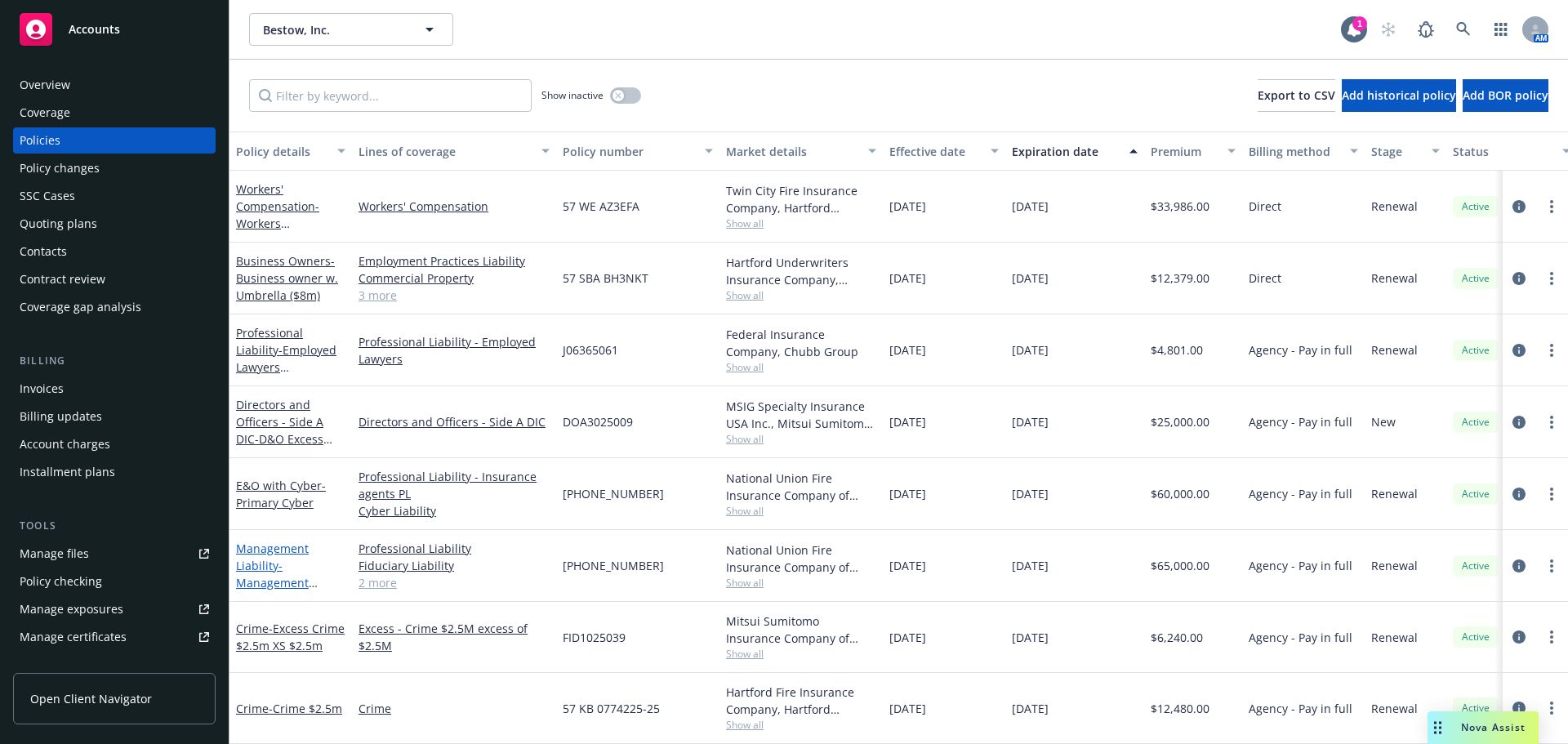
click at [278, 581] on span "- Management Liability (D&O $5m, EPL $5m, Fid $5m)" at bounding box center [288, 592] width 105 height 67
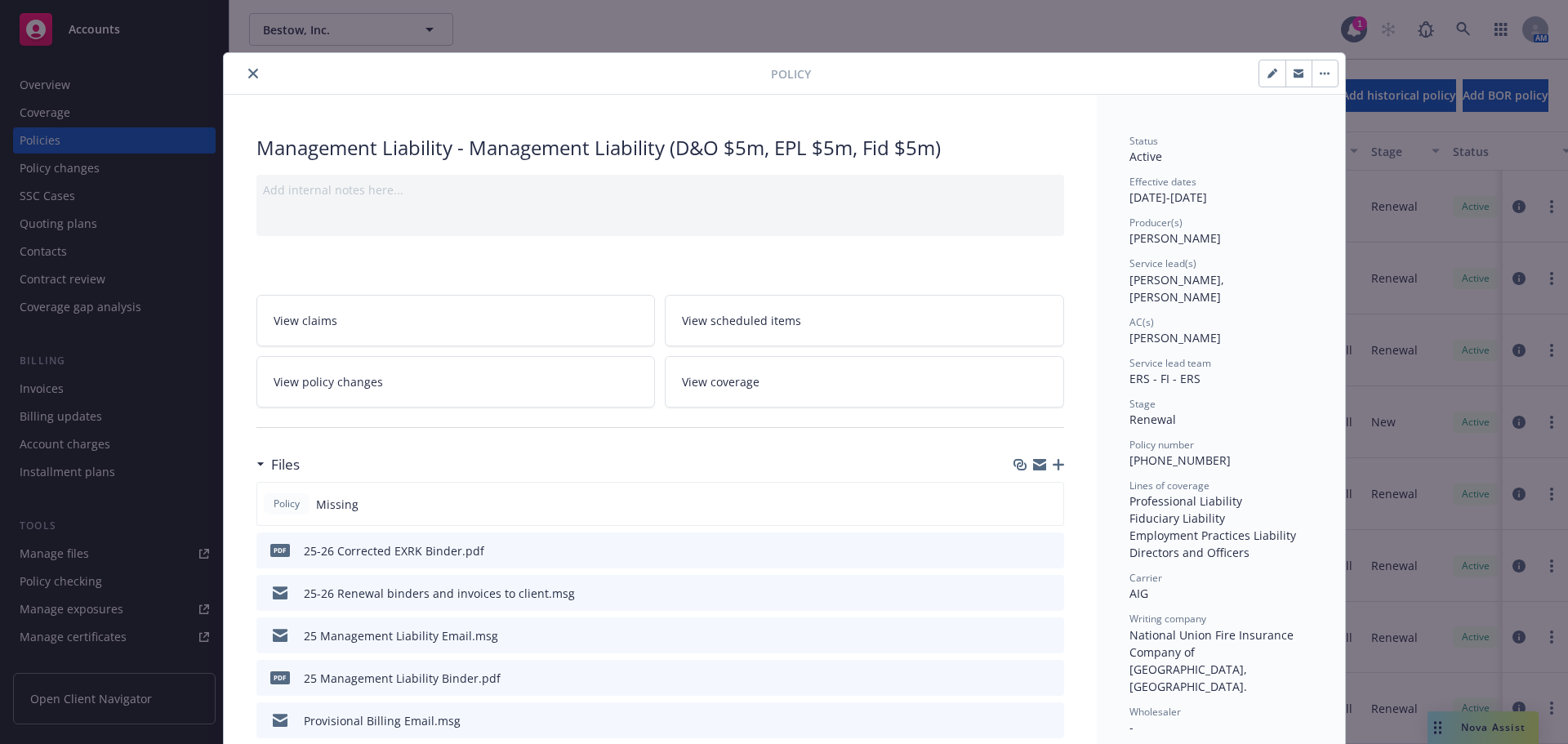
click at [248, 74] on icon "close" at bounding box center [252, 73] width 10 height 10
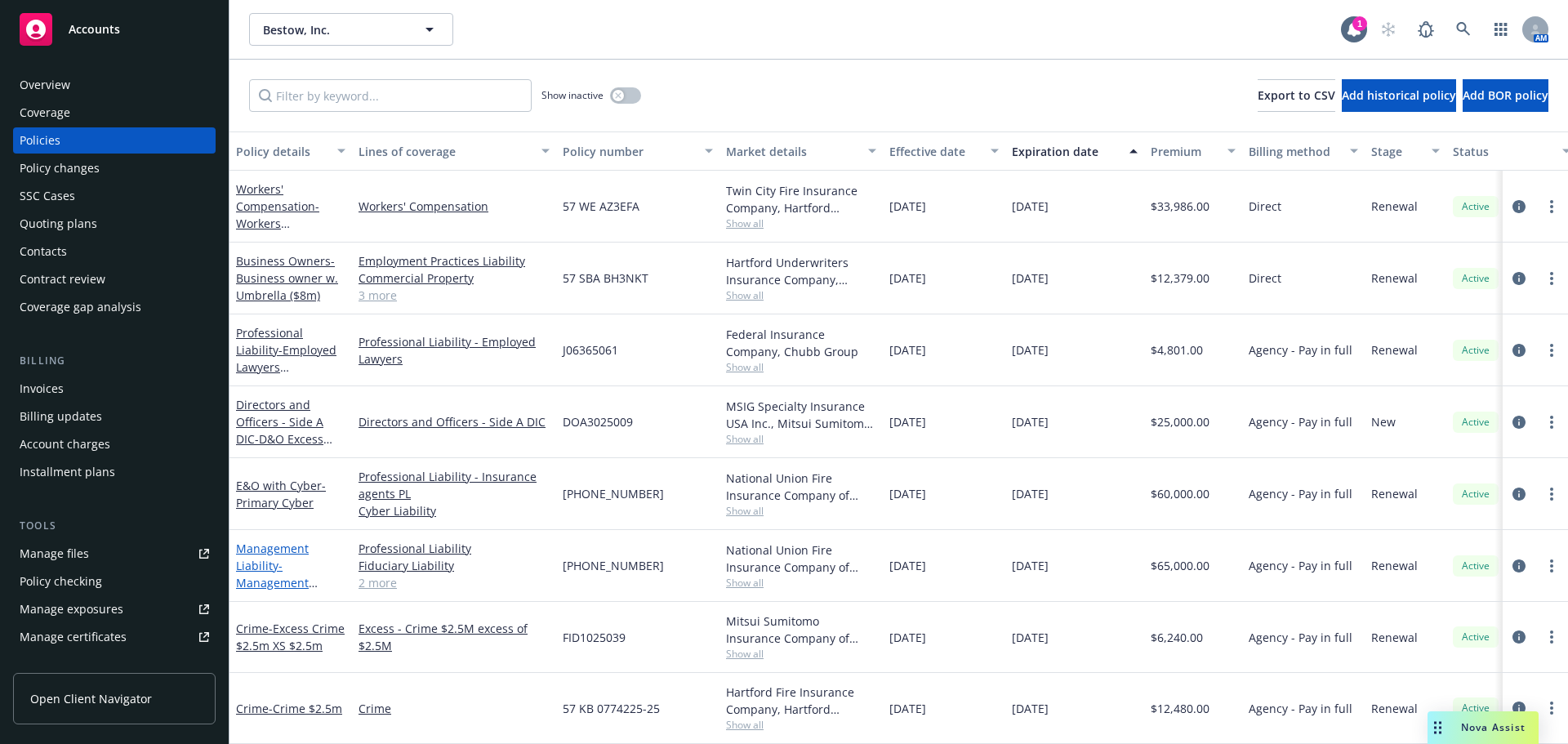
click at [263, 580] on span "- Management Liability (D&O $5m, EPL $5m, Fid $5m)" at bounding box center [288, 592] width 105 height 67
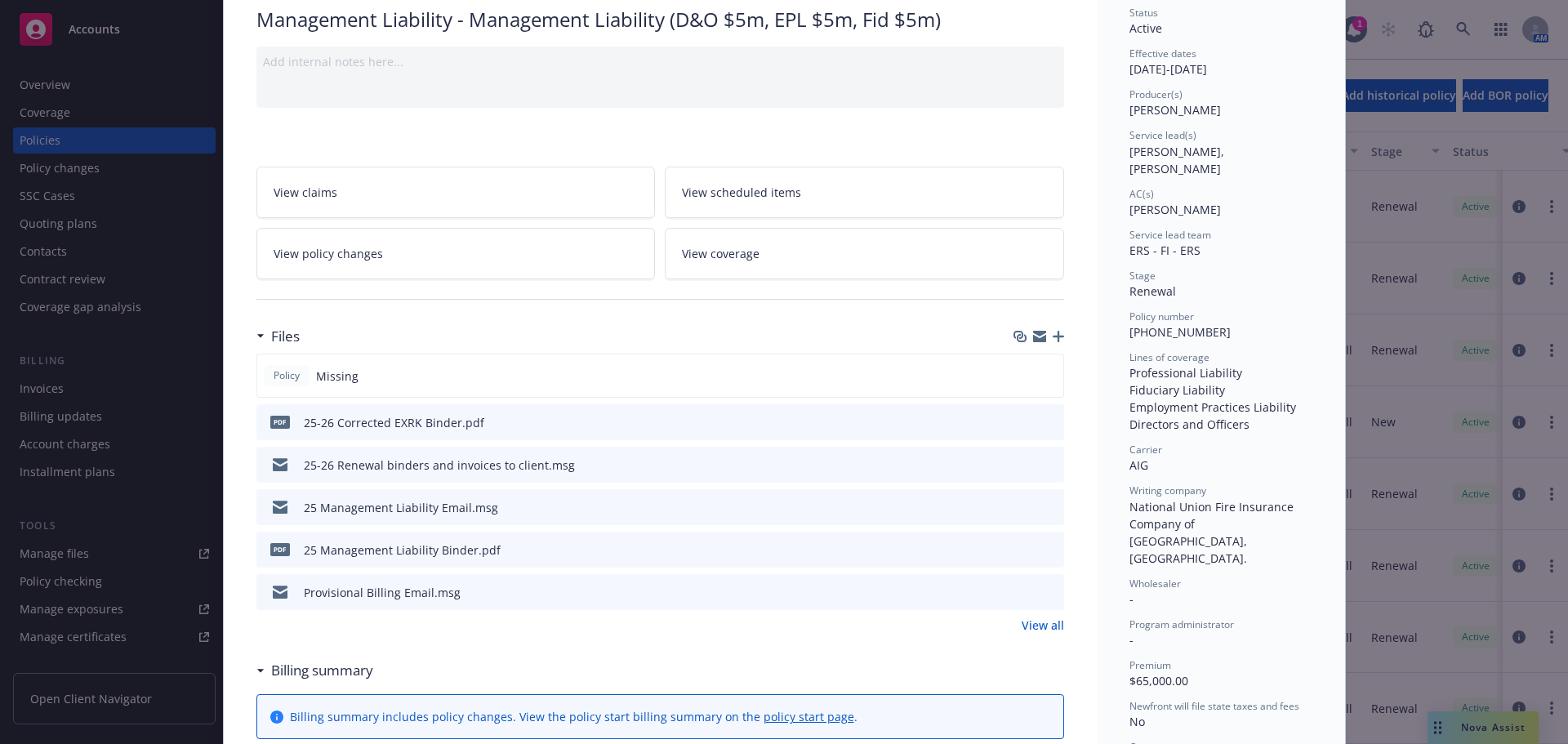
scroll to position [163, 0]
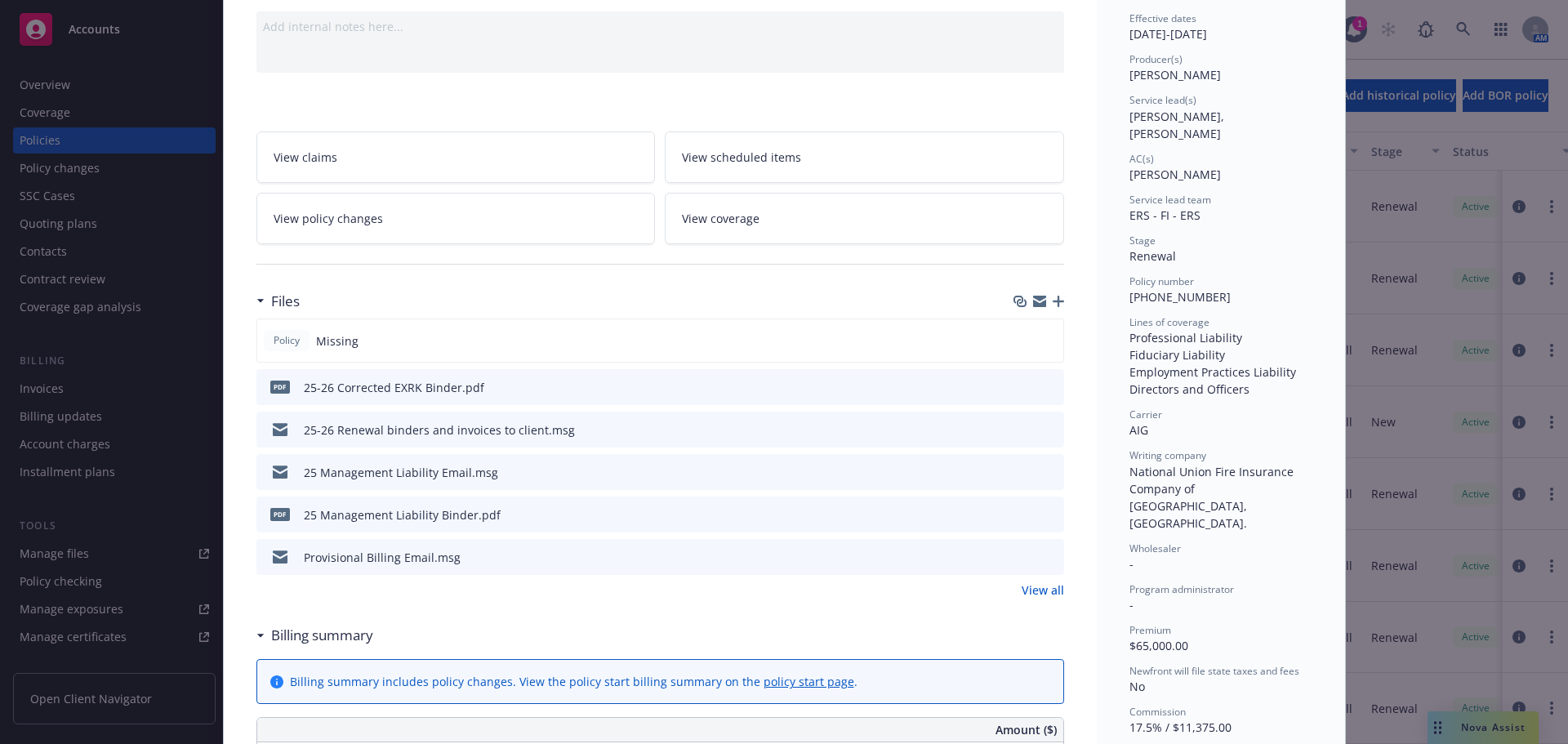
click at [1016, 514] on icon "download file" at bounding box center [1022, 512] width 11 height 10
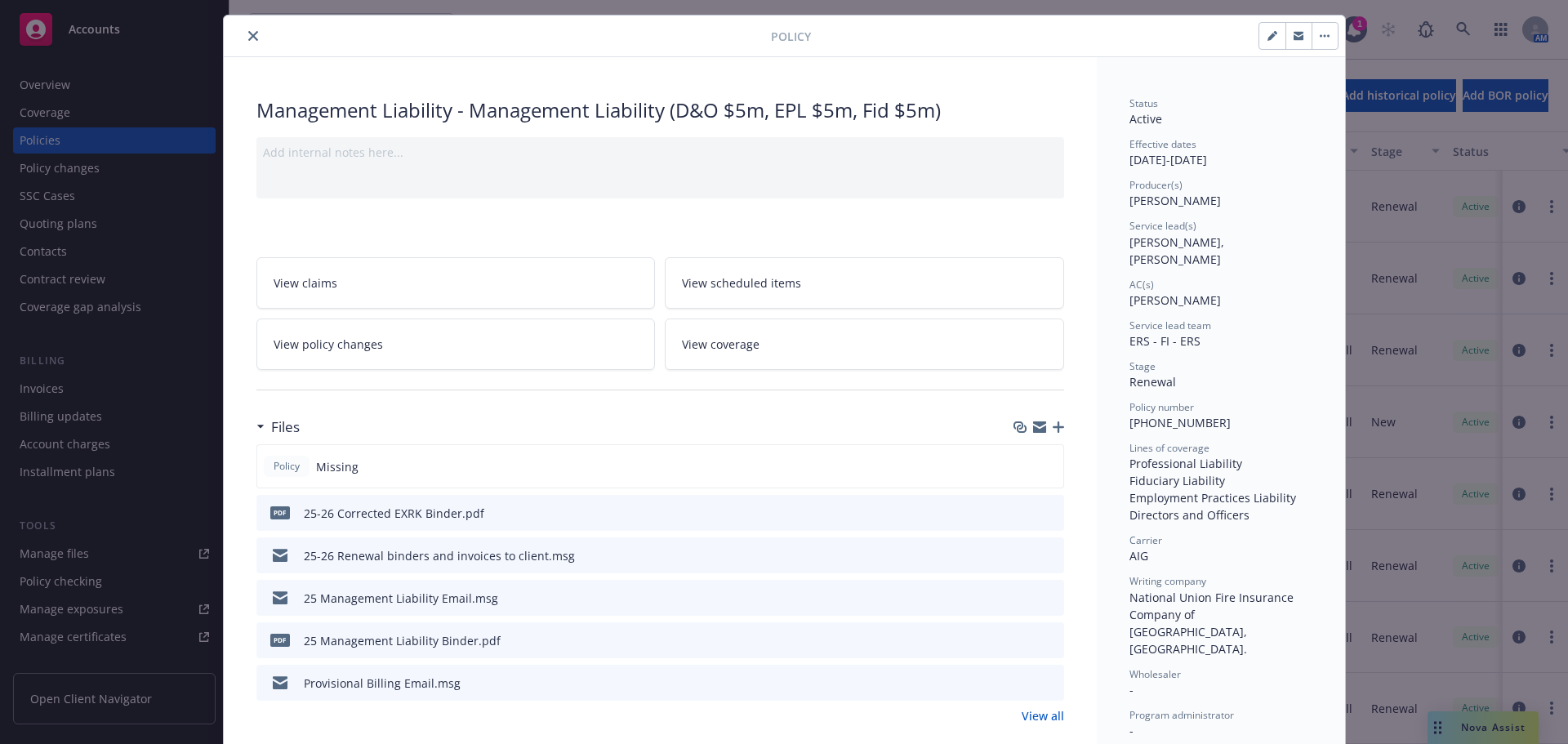
scroll to position [0, 0]
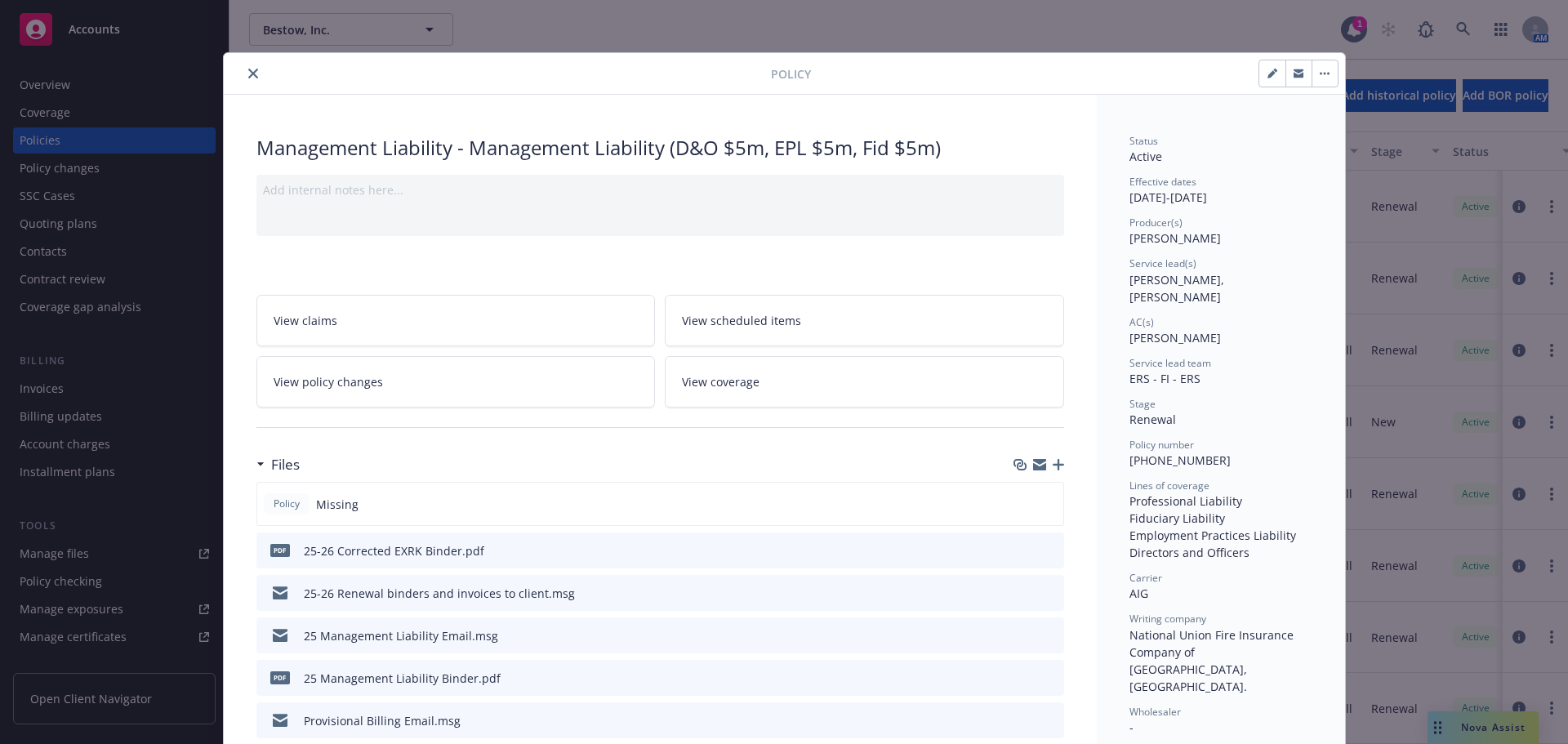
click at [248, 74] on icon "close" at bounding box center [252, 73] width 10 height 10
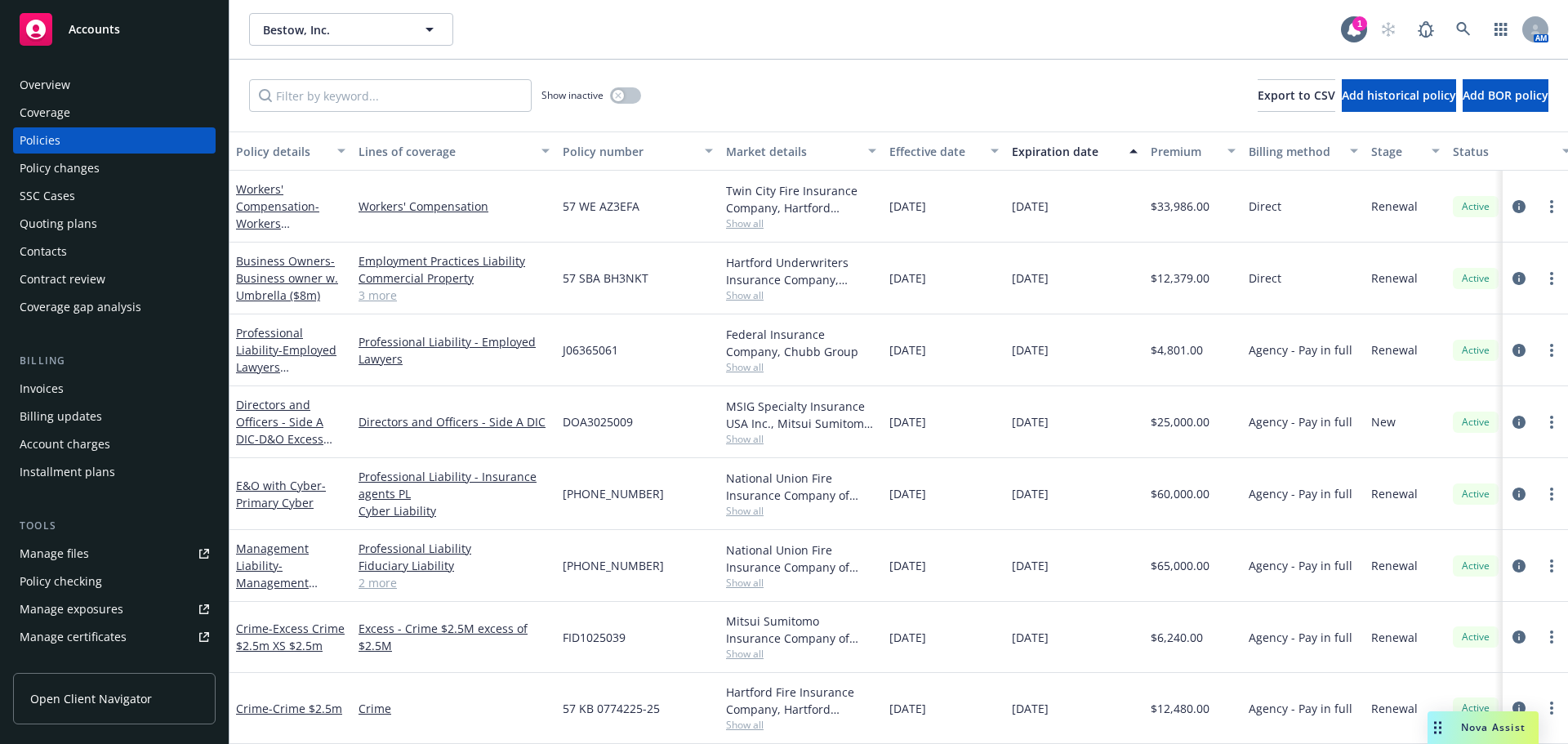
click at [84, 28] on span "Accounts" at bounding box center [95, 29] width 51 height 13
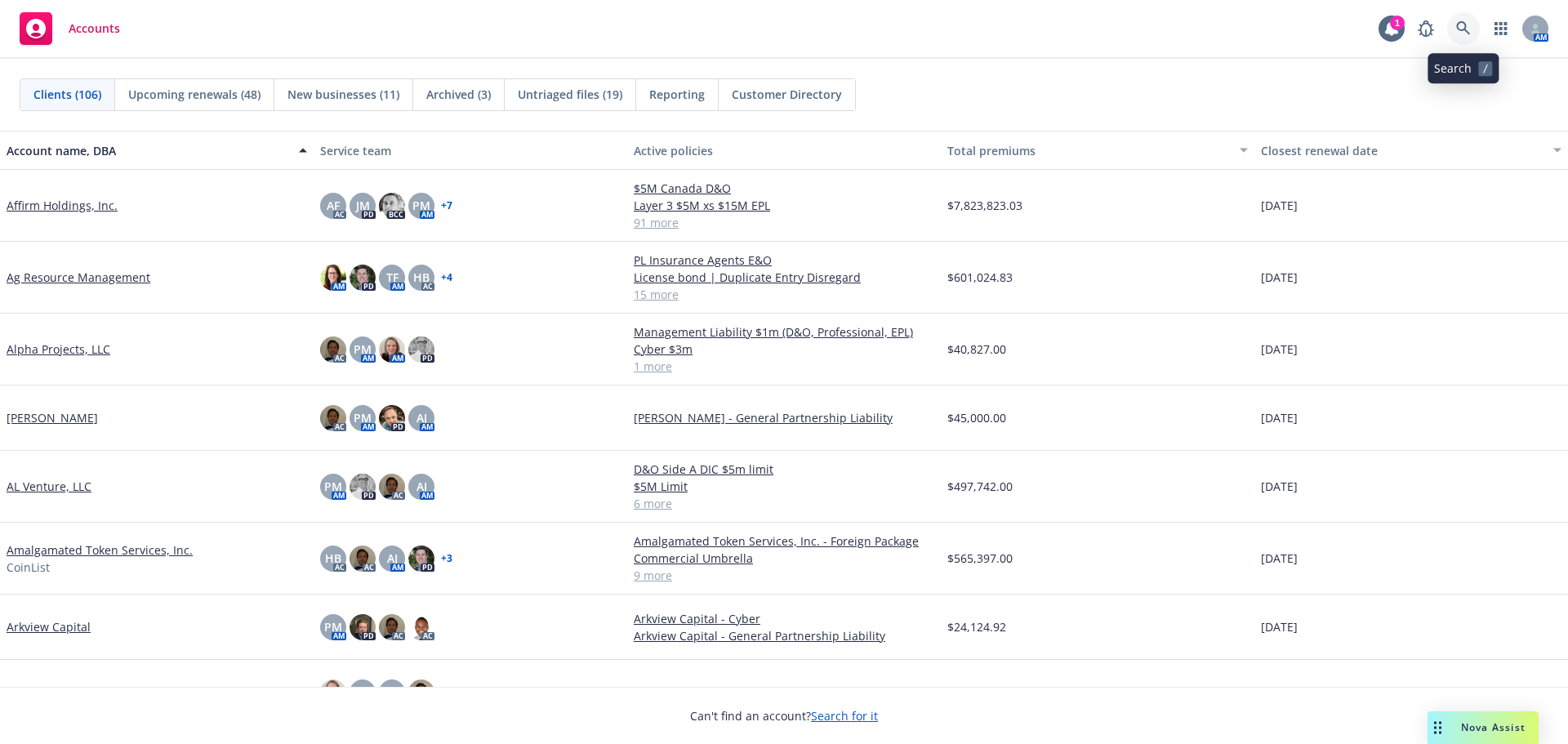
click at [1465, 26] on icon at bounding box center [1462, 28] width 14 height 14
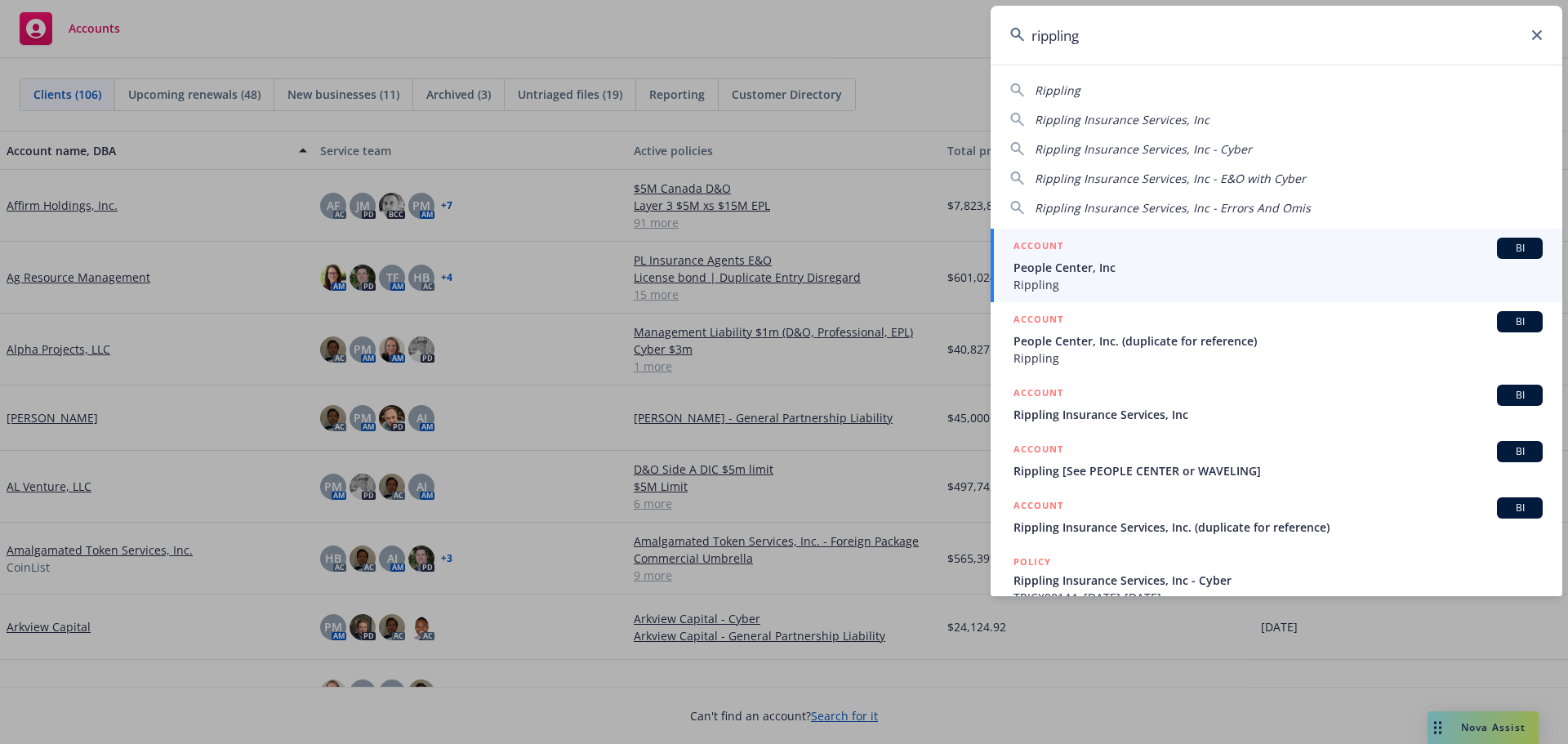
type input "rippling"
click at [1069, 275] on span "People Center, Inc" at bounding box center [1278, 267] width 529 height 17
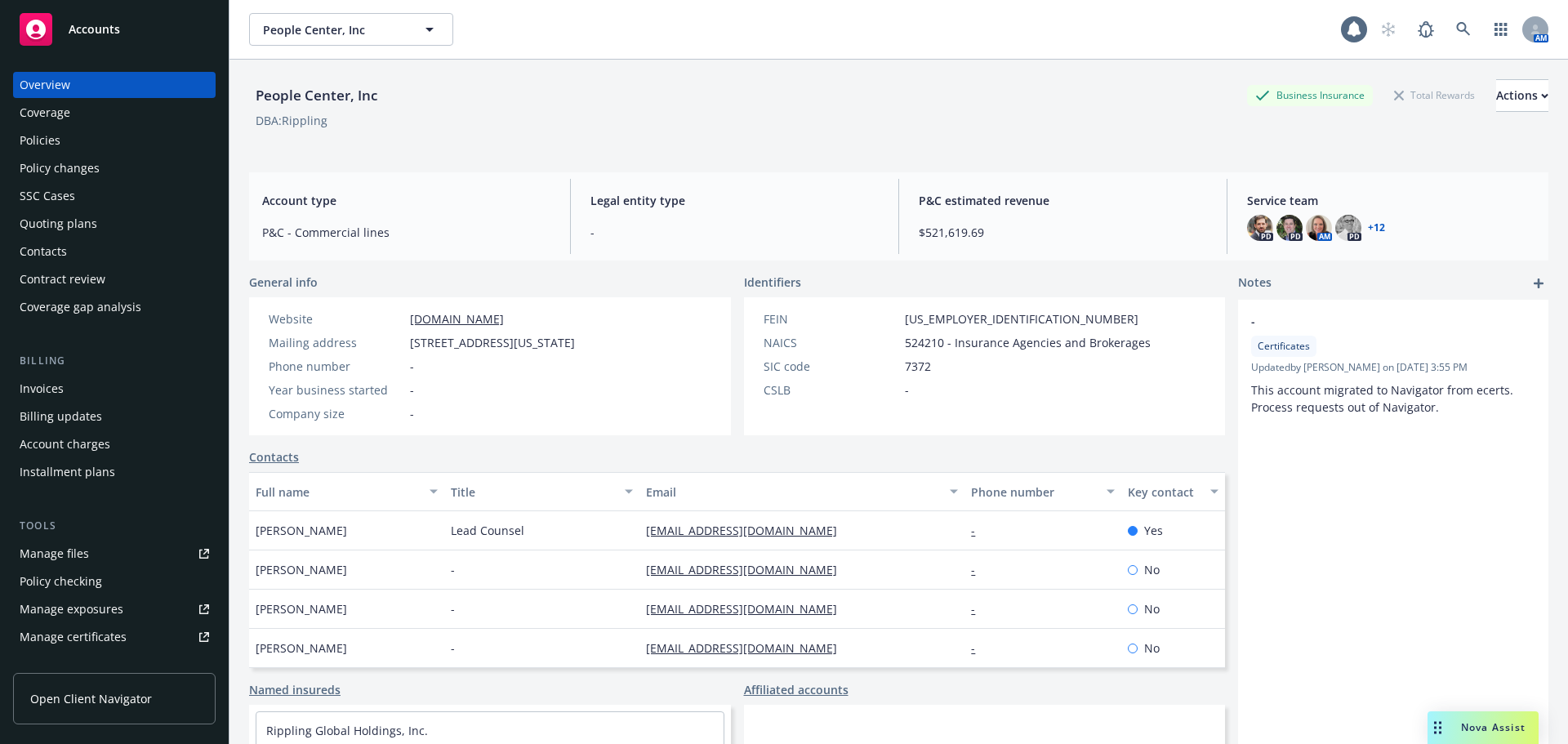
click at [26, 144] on div "Policies" at bounding box center [39, 141] width 40 height 26
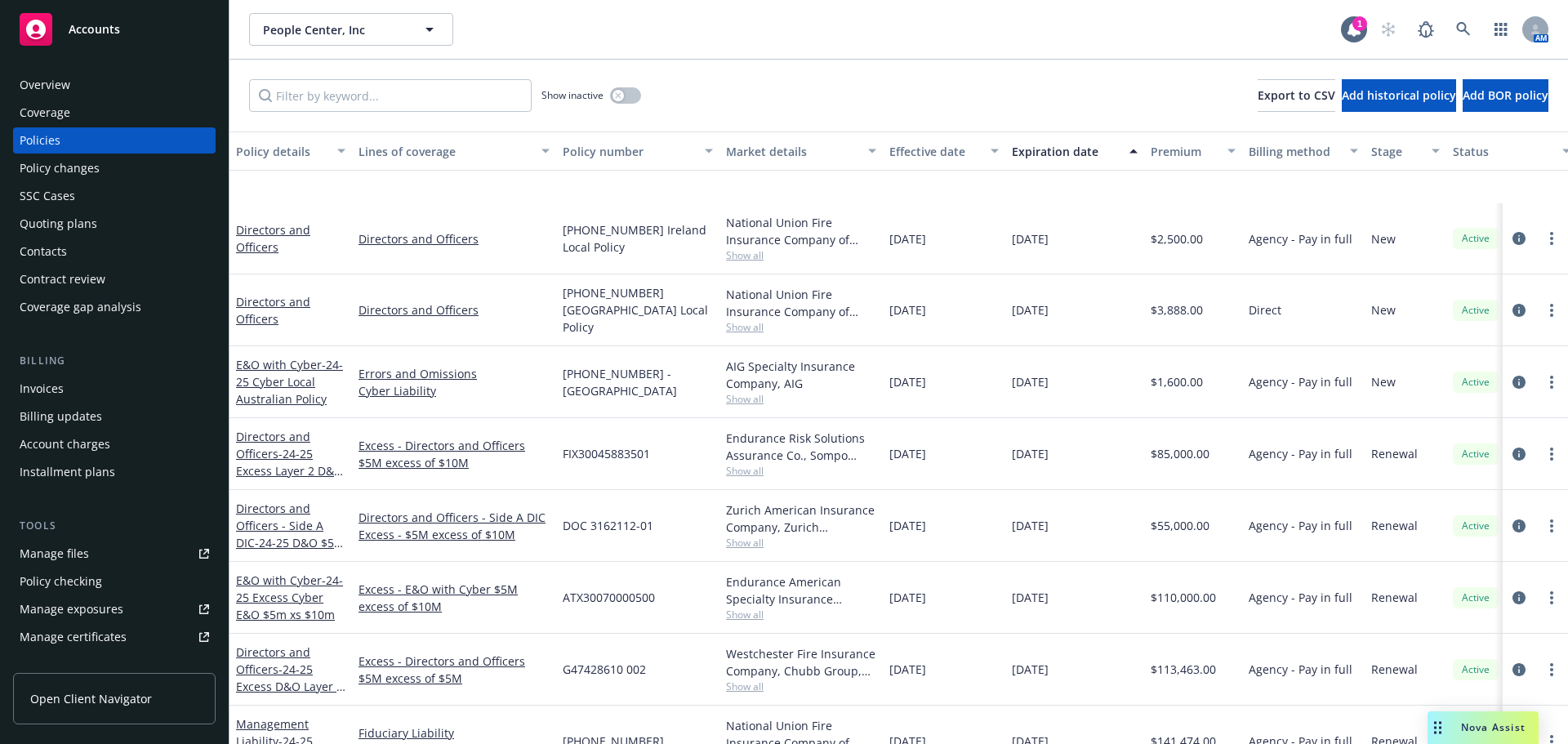
scroll to position [980, 0]
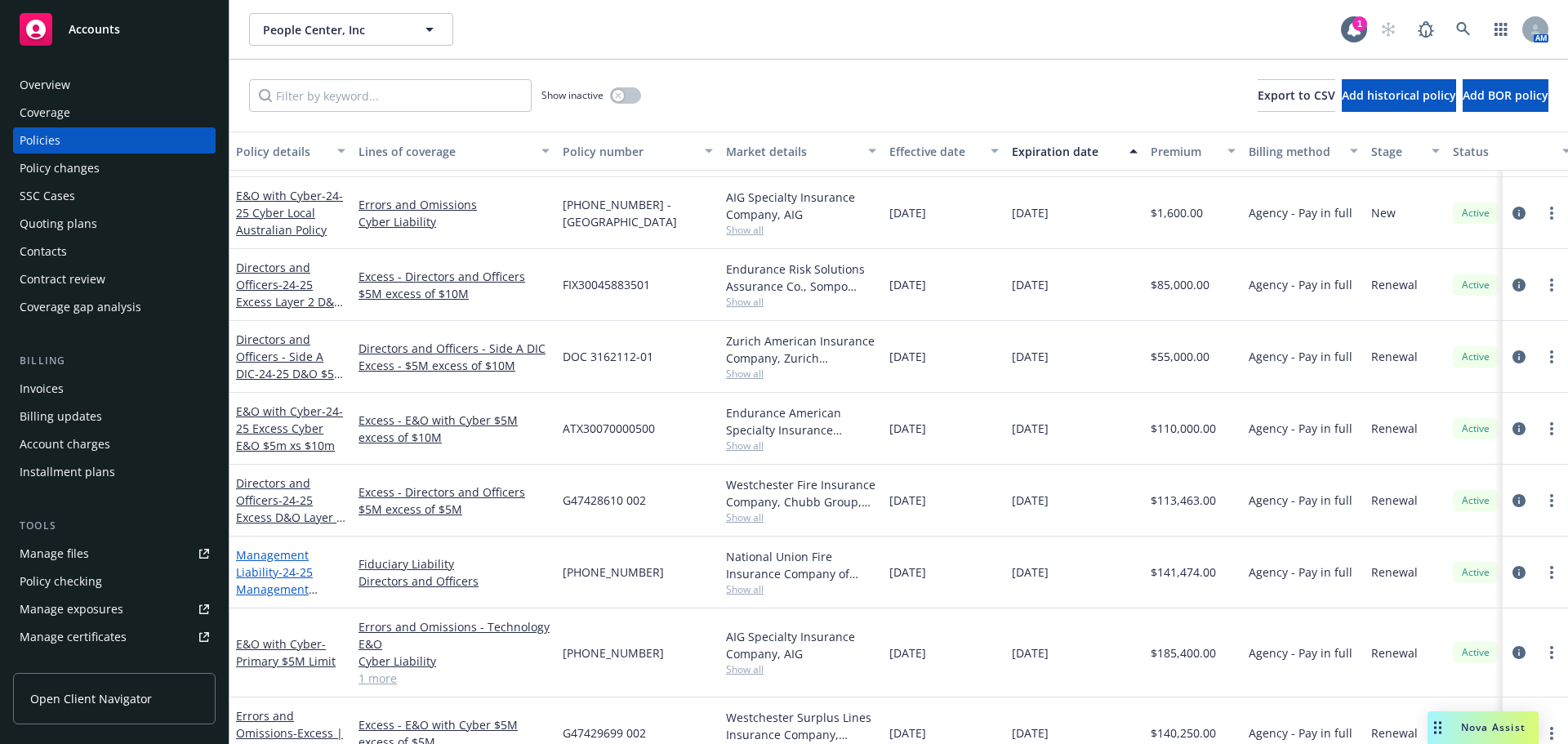
click at [270, 575] on link "Management Liability - 24-25 Management Liability (D&O/Fid) [PHONE_NUMBER] D&O/…" at bounding box center [286, 598] width 101 height 101
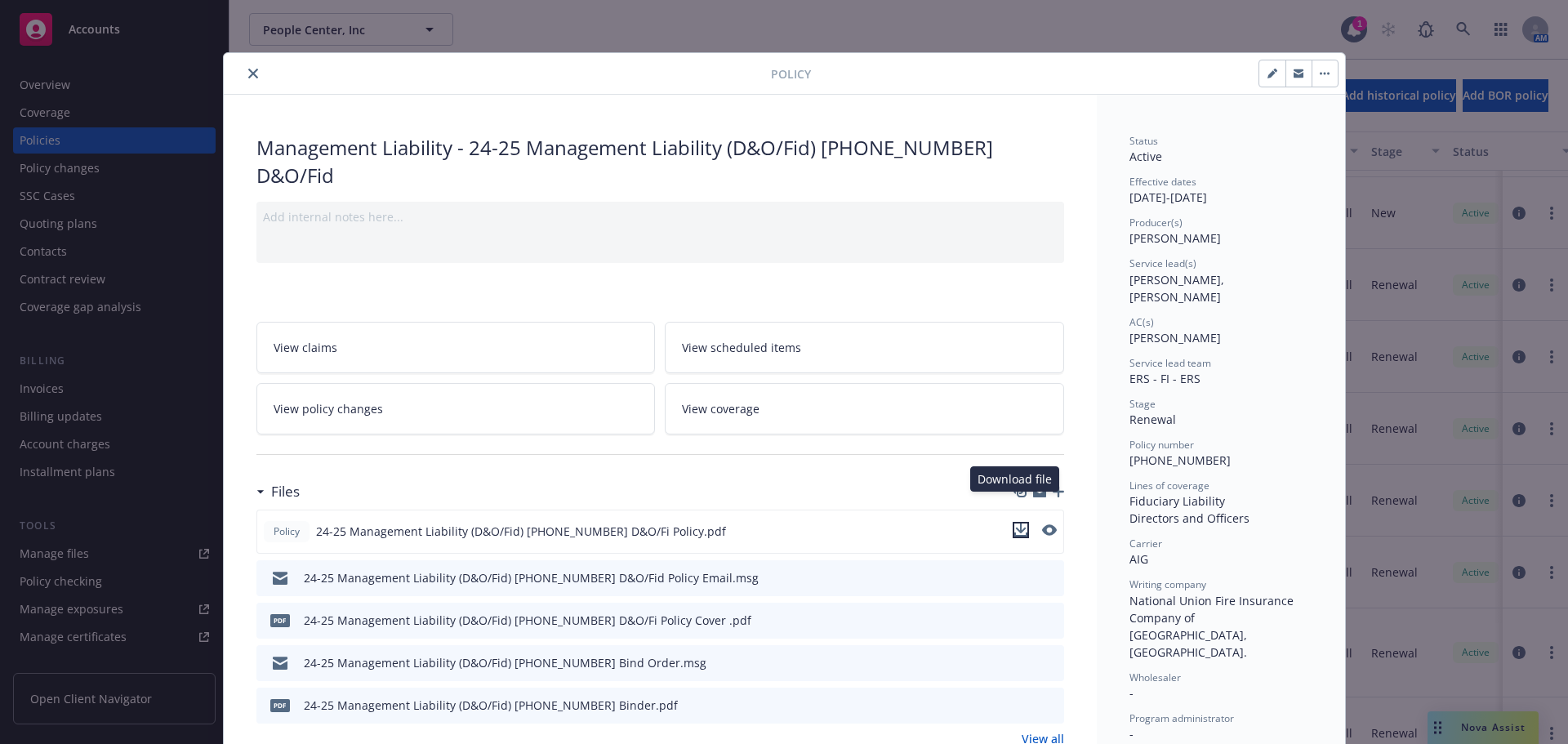
click at [1017, 524] on icon "download file" at bounding box center [1021, 530] width 13 height 13
